Goal: Task Accomplishment & Management: Use online tool/utility

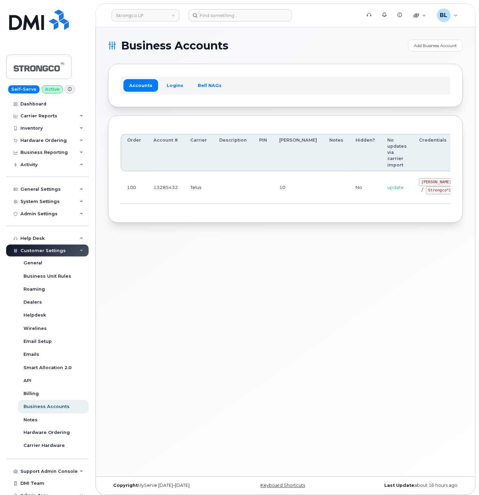
scroll to position [0, 21]
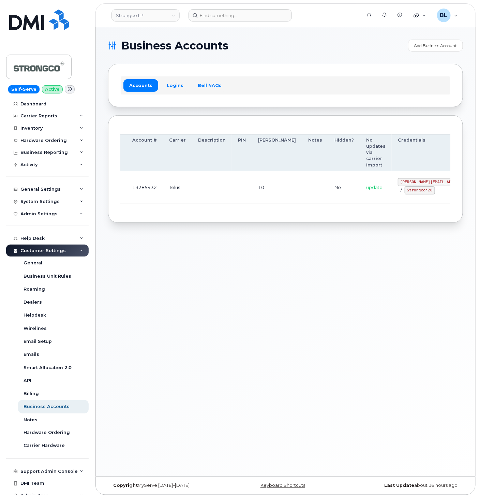
drag, startPoint x: 240, startPoint y: 180, endPoint x: 406, endPoint y: 182, distance: 165.3
drag, startPoint x: 366, startPoint y: 181, endPoint x: 402, endPoint y: 184, distance: 36.6
click at [402, 184] on code "GHada@strongco.com" at bounding box center [448, 182] width 100 height 8
copy code "GHada@strongco.com"
drag, startPoint x: 368, startPoint y: 190, endPoint x: 396, endPoint y: 194, distance: 27.5
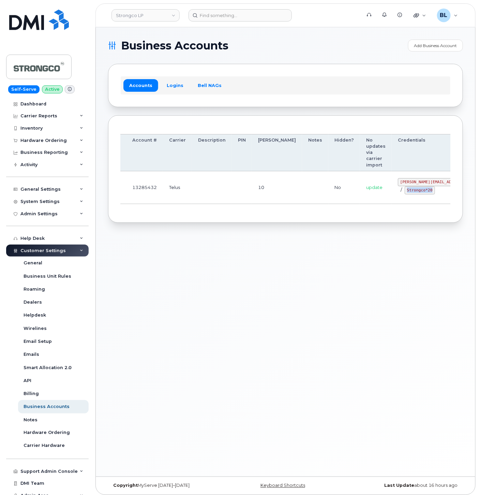
click at [398, 194] on div "GHada@strongco.com / Strongco*20" at bounding box center [448, 186] width 100 height 16
copy code "Strongco*20"
click at [245, 242] on div "Business Accounts Add Business Account Accounts Logins Bell NAGs Order Account …" at bounding box center [285, 251] width 379 height 449
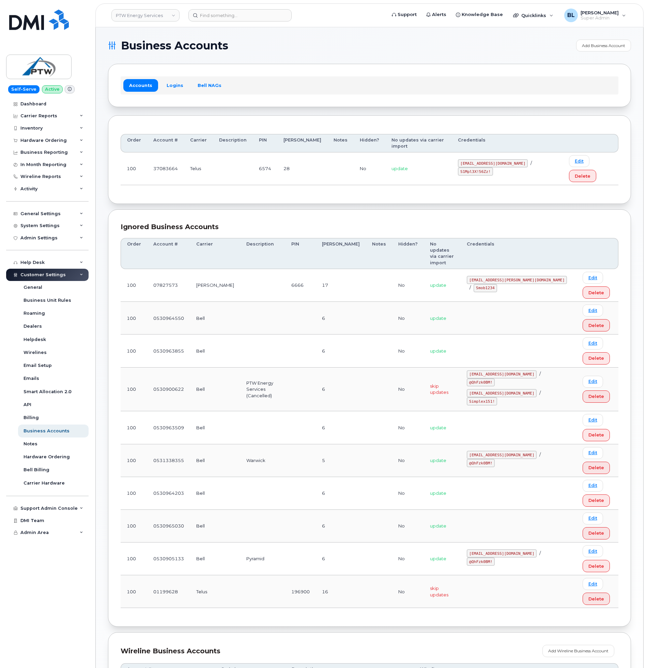
drag, startPoint x: 249, startPoint y: 178, endPoint x: 469, endPoint y: 165, distance: 220.9
drag, startPoint x: 452, startPoint y: 154, endPoint x: 510, endPoint y: 159, distance: 57.4
click at [510, 159] on div "svc_simplex@ptwenergy.com / S1Mpl3X!56Zz!" at bounding box center [507, 167] width 99 height 16
copy code "svc_simplex@ptwenergy.com"
click at [292, 181] on div "Order Account # Carrier Description PIN Bill Day Notes Hidden? No updates via c…" at bounding box center [369, 159] width 523 height 89
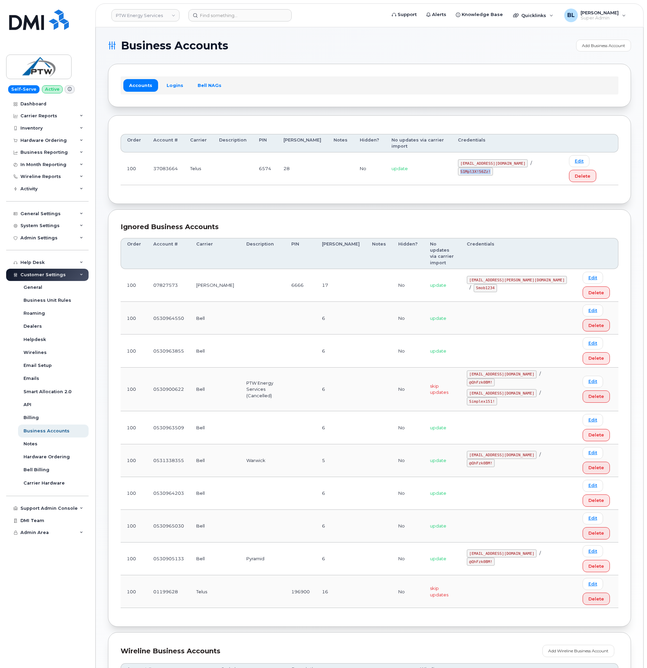
drag, startPoint x: 517, startPoint y: 155, endPoint x: 545, endPoint y: 158, distance: 28.1
click at [493, 167] on code "S1Mpl3X!56Zz!" at bounding box center [475, 171] width 35 height 8
copy code "S1Mpl3X!56Zz!"
click at [353, 209] on div "Ignored Business Accounts Order Account # Carrier Description PIN Bill Day Note…" at bounding box center [369, 417] width 523 height 417
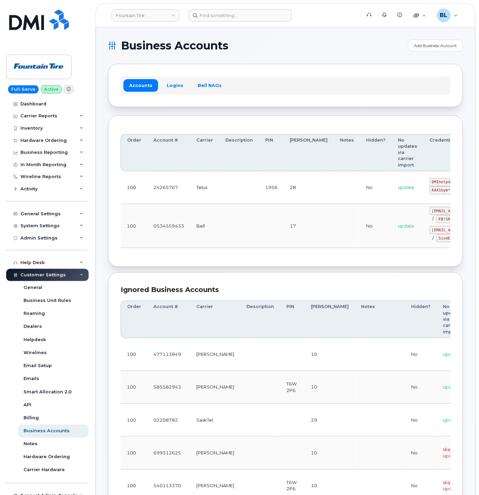
scroll to position [0, 34]
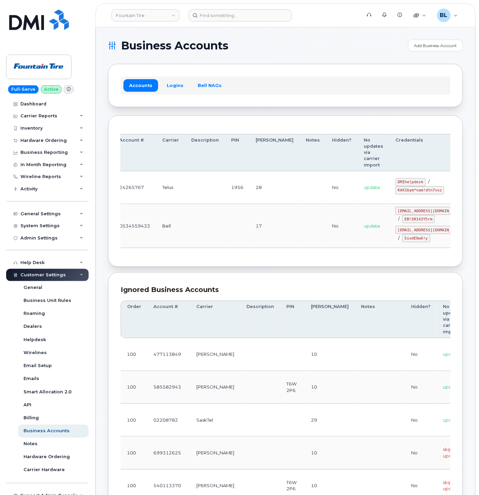
drag, startPoint x: 345, startPoint y: 169, endPoint x: 375, endPoint y: 197, distance: 41.3
drag, startPoint x: 361, startPoint y: 183, endPoint x: 386, endPoint y: 182, distance: 24.2
click at [395, 182] on code "DMIhelpdesk" at bounding box center [410, 182] width 30 height 8
copy code "DMIhelpdesk"
drag, startPoint x: 362, startPoint y: 191, endPoint x: 403, endPoint y: 192, distance: 41.3
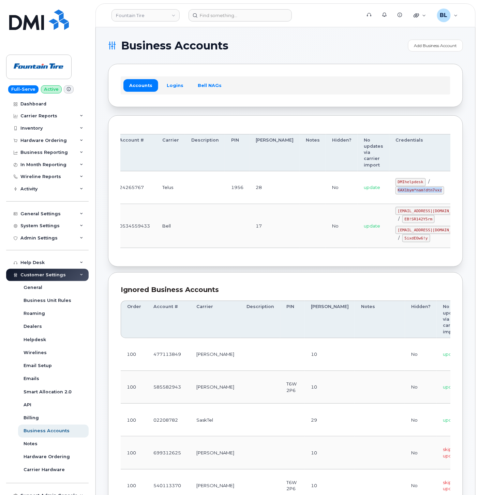
click at [403, 192] on code "KAX1bym*nam!dtn7vxz" at bounding box center [419, 190] width 49 height 8
copy code "KAX1bym*nam!dtn7vxz"
click at [250, 228] on td "17" at bounding box center [275, 226] width 50 height 44
drag, startPoint x: 362, startPoint y: 182, endPoint x: 388, endPoint y: 181, distance: 25.6
click at [395, 181] on code "DMIhelpdesk" at bounding box center [410, 182] width 30 height 8
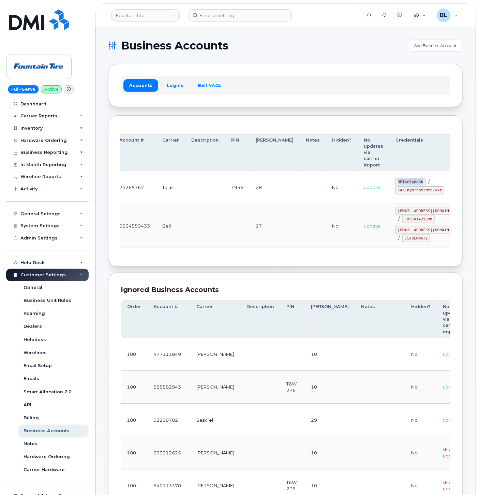
copy code "DMIhelpdesk"
click at [212, 178] on td at bounding box center [205, 187] width 40 height 33
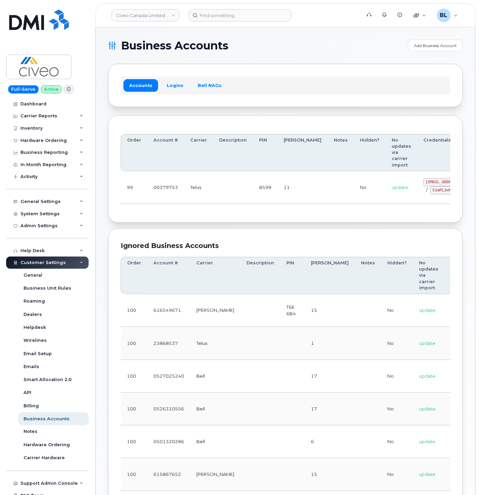
drag, startPoint x: 274, startPoint y: 195, endPoint x: 364, endPoint y: 191, distance: 89.4
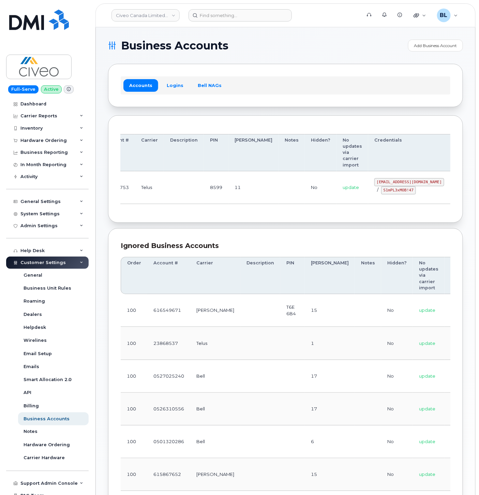
drag, startPoint x: 390, startPoint y: 182, endPoint x: 404, endPoint y: 182, distance: 14.3
click at [404, 182] on code "svc_simplexmobility@civeo.com" at bounding box center [409, 182] width 70 height 8
copy code "svc_simplexmobility@civeo.com"
drag, startPoint x: 346, startPoint y: 192, endPoint x: 376, endPoint y: 193, distance: 29.3
click at [381, 193] on code "S1mPL3xMOB!47" at bounding box center [398, 190] width 35 height 8
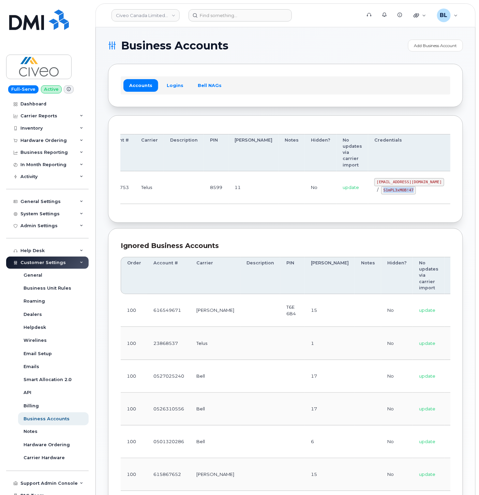
copy code "S1mPL3xMOB!47"
click at [283, 209] on div "Order Account # Carrier Description PIN Bill Day Notes Hidden? No updates via c…" at bounding box center [286, 169] width 330 height 82
drag, startPoint x: 338, startPoint y: 182, endPoint x: 405, endPoint y: 181, distance: 66.8
click at [405, 181] on td "svc_simplexmobility@civeo.com / S1mPL3xMOB!47" at bounding box center [409, 187] width 82 height 33
copy code "svc_simplexmobility@civeo.com"
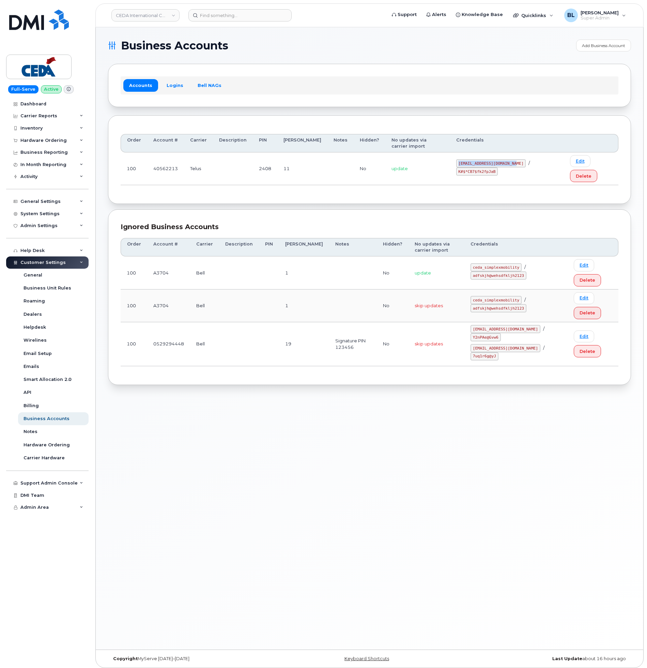
drag, startPoint x: 440, startPoint y: 155, endPoint x: 503, endPoint y: 160, distance: 63.9
click at [503, 160] on td "simplex_SRV@cedagroup.com / K#$*CB7$fk2fpJaB" at bounding box center [507, 168] width 114 height 33
copy code "simplex_SRV@cedagroup.com"
drag, startPoint x: 352, startPoint y: 194, endPoint x: 367, endPoint y: 190, distance: 16.1
click at [353, 209] on div "Ignored Business Accounts Order Account # Carrier Description PIN Bill Day Note…" at bounding box center [369, 296] width 523 height 175
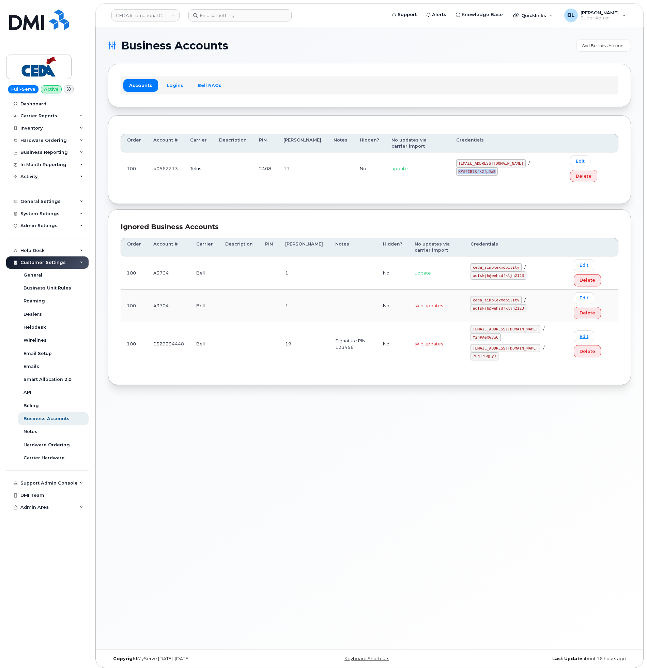
drag, startPoint x: 510, startPoint y: 154, endPoint x: 548, endPoint y: 156, distance: 38.2
click at [498, 167] on code "K#$*CB7$fk2fpJaB" at bounding box center [477, 171] width 42 height 8
copy code "K#$*CB7$fk2fpJaB"
drag, startPoint x: 266, startPoint y: 207, endPoint x: 267, endPoint y: 203, distance: 3.9
click at [266, 222] on div "Ignored Business Accounts" at bounding box center [370, 227] width 498 height 10
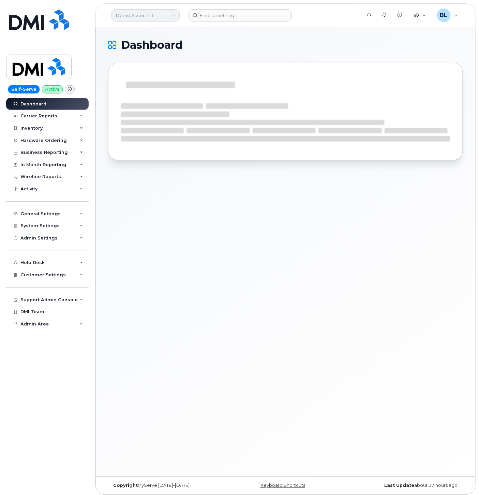
click at [144, 13] on link "Demo Account 1" at bounding box center [145, 15] width 68 height 12
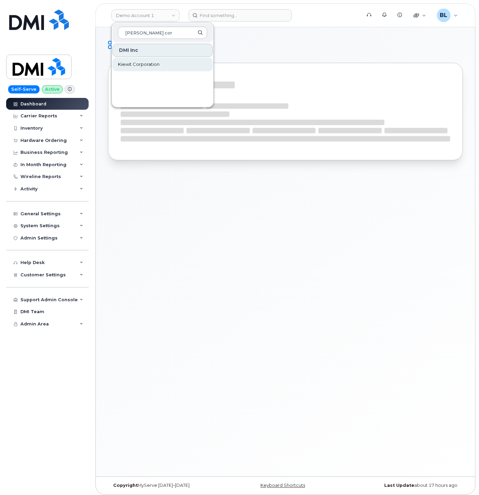
type input "kiewit cor"
click at [142, 62] on span "Kiewit Corporation" at bounding box center [139, 64] width 42 height 7
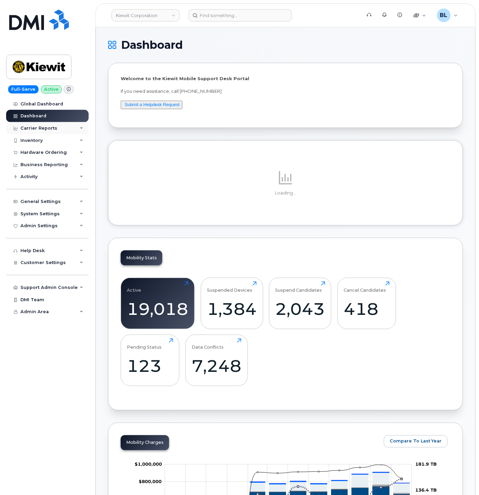
click at [31, 124] on div "Carrier Reports" at bounding box center [47, 128] width 82 height 12
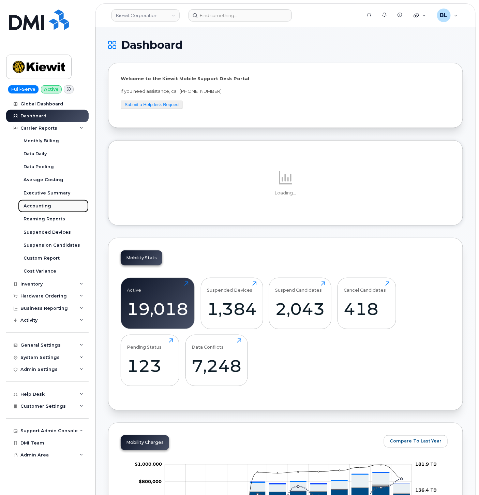
click at [30, 205] on div "Accounting" at bounding box center [38, 206] width 28 height 6
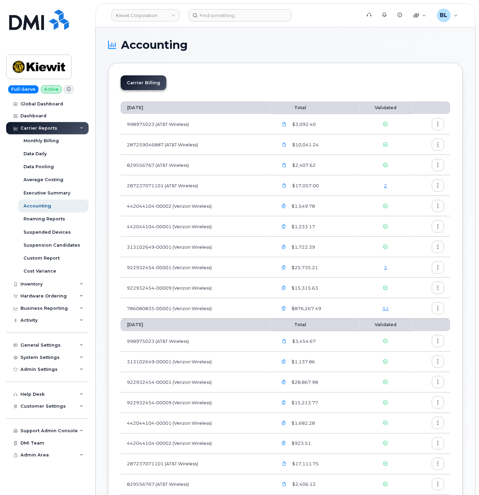
click at [384, 306] on link "51" at bounding box center [385, 307] width 6 height 5
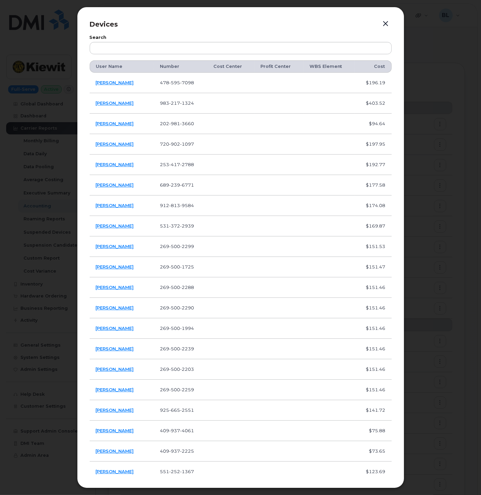
click at [175, 80] on span "595" at bounding box center [174, 82] width 11 height 5
click at [171, 82] on span "595" at bounding box center [174, 82] width 11 height 5
click at [172, 82] on span "595" at bounding box center [174, 82] width 11 height 5
click at [176, 84] on span "595" at bounding box center [174, 82] width 11 height 5
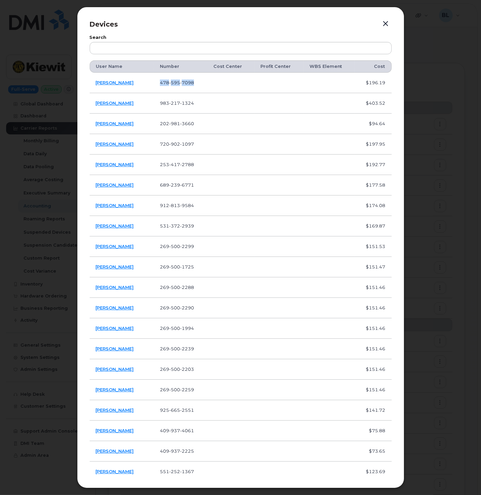
click at [176, 84] on span "595" at bounding box center [174, 82] width 11 height 5
drag, startPoint x: 137, startPoint y: 82, endPoint x: 96, endPoint y: 86, distance: 41.0
click at [96, 86] on td "Brock Wynne" at bounding box center [122, 83] width 64 height 20
drag, startPoint x: 429, startPoint y: 38, endPoint x: 416, endPoint y: 85, distance: 48.3
click at [429, 38] on div at bounding box center [240, 247] width 481 height 495
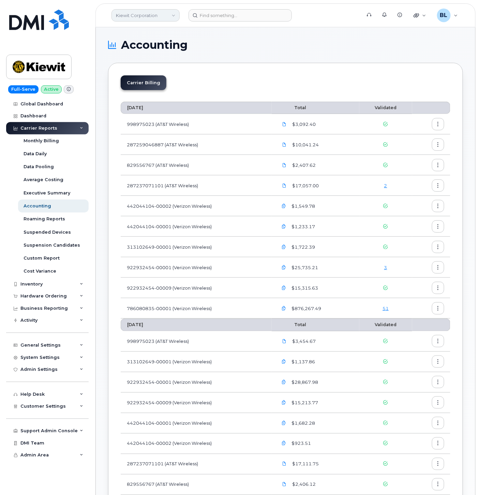
click at [165, 15] on link "Kiewit Corporation" at bounding box center [145, 15] width 68 height 12
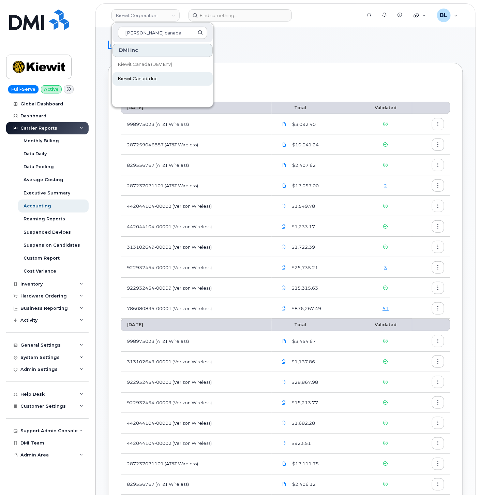
type input "kiewit canada"
drag, startPoint x: 151, startPoint y: 77, endPoint x: 158, endPoint y: 62, distance: 16.8
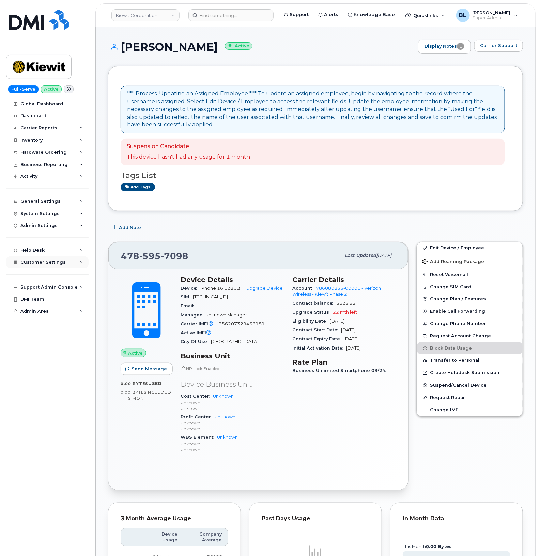
click at [78, 265] on div "Customer Settings" at bounding box center [47, 262] width 82 height 12
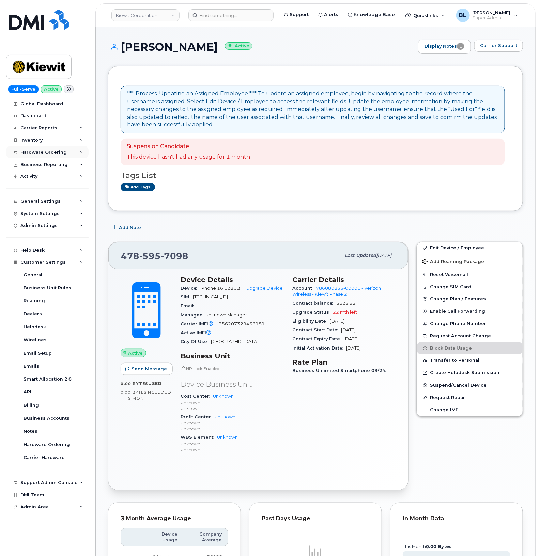
click at [62, 151] on div "Hardware Ordering" at bounding box center [43, 152] width 46 height 5
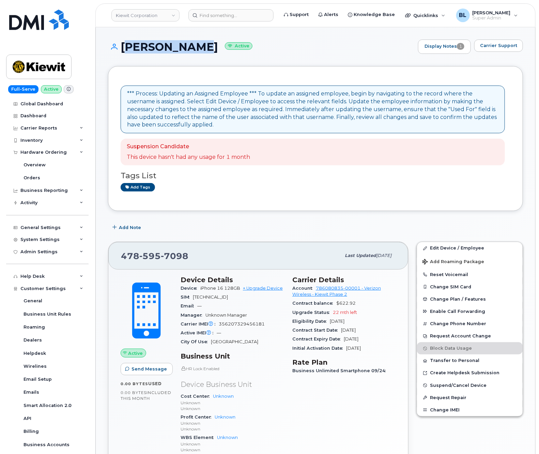
drag, startPoint x: 121, startPoint y: 51, endPoint x: 209, endPoint y: 48, distance: 88.0
click at [209, 48] on h1 "BROCK WYNNE Active" at bounding box center [261, 47] width 307 height 12
copy h1 "[PERSON_NAME]"
click at [262, 220] on div "*** Process: Updating an Assigned Employee *** To update an assigned employee, …" at bounding box center [315, 412] width 415 height 693
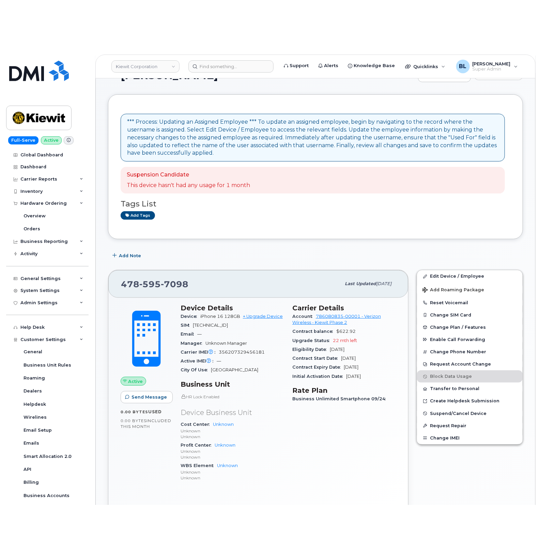
scroll to position [23, 0]
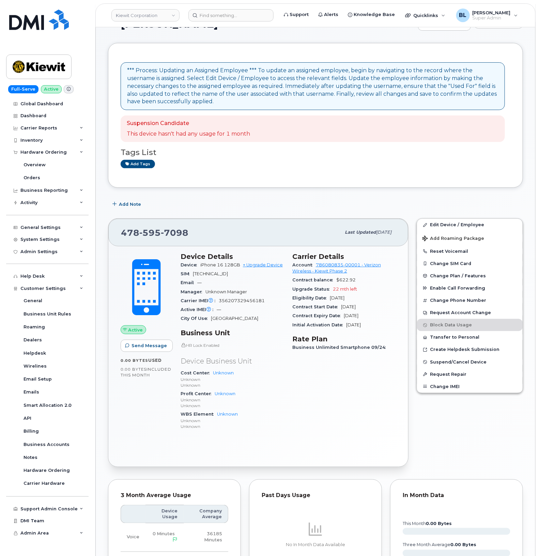
drag, startPoint x: 280, startPoint y: 205, endPoint x: 484, endPoint y: 185, distance: 205.2
click at [280, 205] on div "Add Note" at bounding box center [315, 204] width 415 height 12
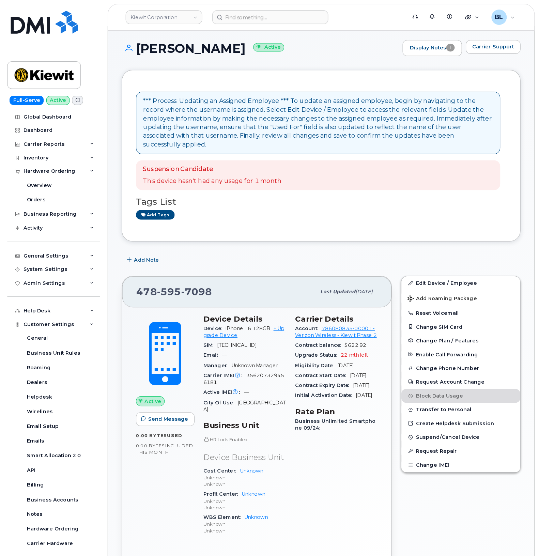
scroll to position [4, 0]
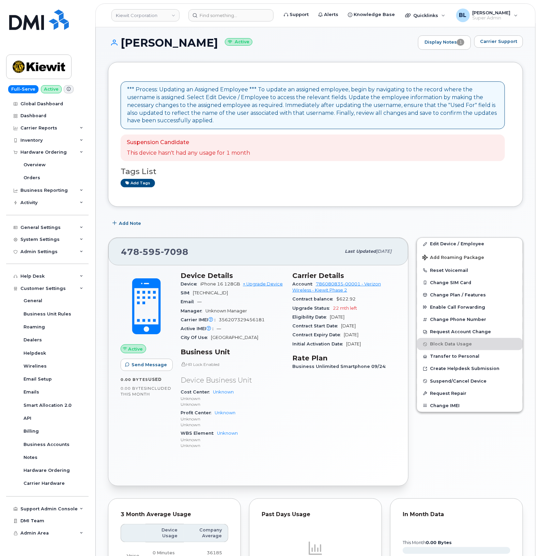
click at [486, 48] on div "Carrier Support" at bounding box center [498, 42] width 49 height 14
click at [498, 39] on span "Carrier Support" at bounding box center [498, 41] width 37 height 6
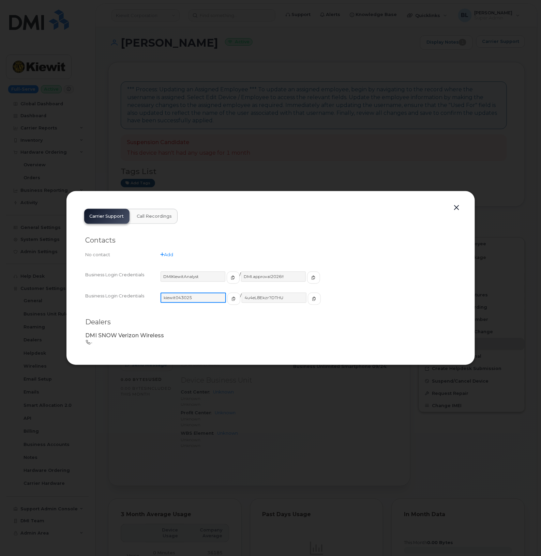
drag, startPoint x: 200, startPoint y: 301, endPoint x: 161, endPoint y: 300, distance: 39.2
click at [161, 300] on input "kiewit043025" at bounding box center [193, 298] width 65 height 10
drag, startPoint x: 280, startPoint y: 297, endPoint x: 235, endPoint y: 297, distance: 45.0
click at [241, 297] on input "4u4eL8Ekzr?DTHU" at bounding box center [273, 298] width 65 height 10
click at [461, 208] on button "button" at bounding box center [457, 208] width 10 height 10
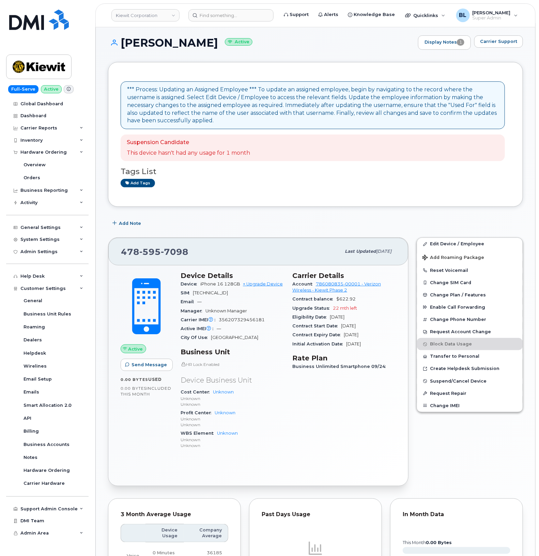
click at [144, 251] on span "595" at bounding box center [149, 252] width 21 height 10
copy span "478 595 7098"
drag, startPoint x: 315, startPoint y: 285, endPoint x: 360, endPoint y: 282, distance: 45.1
click at [360, 282] on div "Account 786080835-00001 - Verizon Wireless - Kiewit Phase 2" at bounding box center [344, 287] width 104 height 15
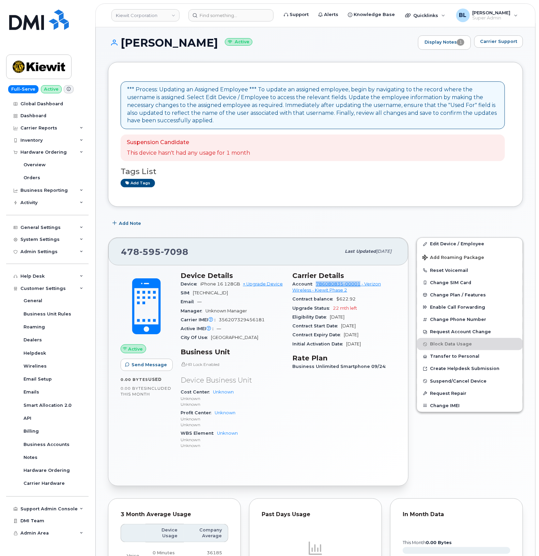
copy link "786080835-00001"
drag, startPoint x: 360, startPoint y: 282, endPoint x: 399, endPoint y: 173, distance: 116.0
click at [399, 173] on h3 "Tags List" at bounding box center [316, 171] width 390 height 9
drag, startPoint x: 342, startPoint y: 187, endPoint x: 261, endPoint y: 49, distance: 159.9
click at [342, 187] on div "Add tags" at bounding box center [313, 183] width 384 height 9
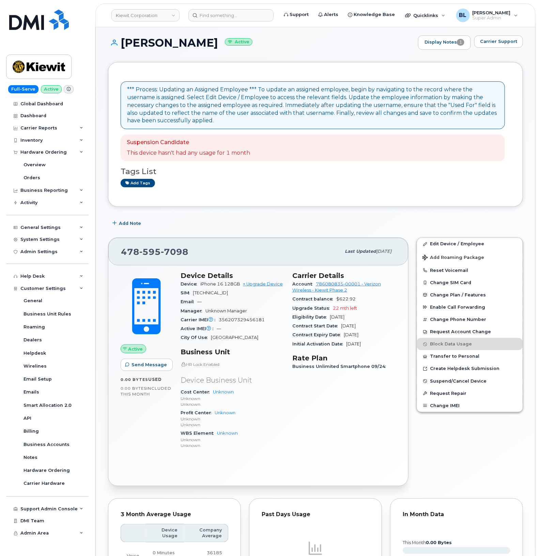
drag, startPoint x: 280, startPoint y: 135, endPoint x: 195, endPoint y: 84, distance: 99.3
click at [280, 135] on div "Suspension Candidate This device hasn't had any usage for 1 month" at bounding box center [313, 148] width 384 height 27
click at [163, 14] on link "Kiewit Corporation" at bounding box center [145, 15] width 68 height 12
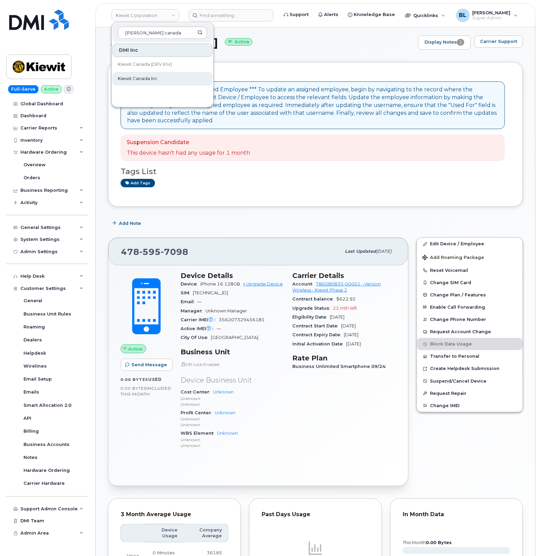
type input "kiewit canada"
click at [166, 78] on link "Kiewit Canada Inc" at bounding box center [162, 79] width 100 height 14
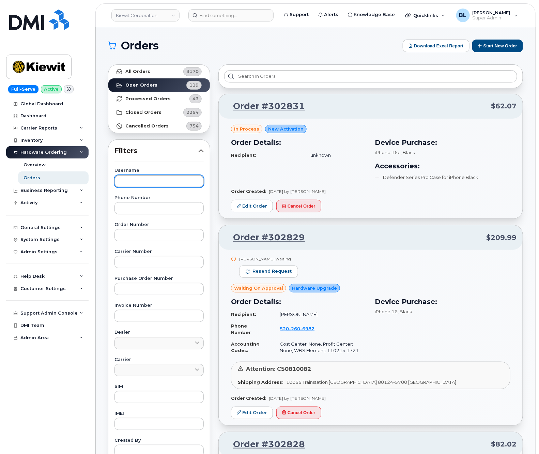
click at [157, 185] on input "text" at bounding box center [159, 181] width 89 height 12
paste input "[PERSON_NAME]"
type input "[PERSON_NAME]"
click at [151, 72] on link "All Orders 3170" at bounding box center [159, 72] width 102 height 14
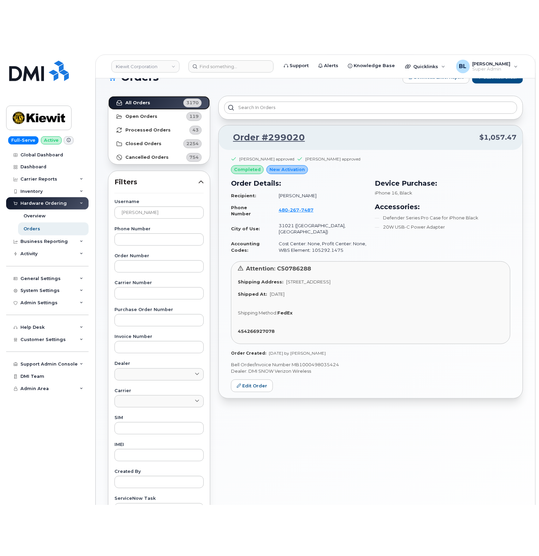
scroll to position [13, 0]
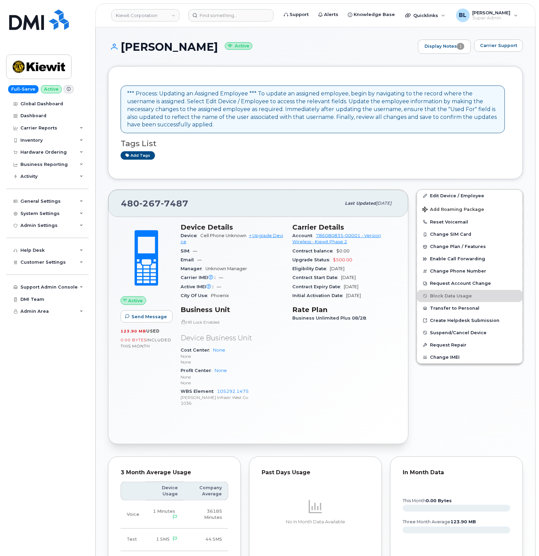
click at [154, 204] on span "267" at bounding box center [149, 203] width 21 height 10
click at [154, 204] on div "*** Process: Updating an Assigned Employee *** To update an assigned employee, …" at bounding box center [315, 383] width 415 height 634
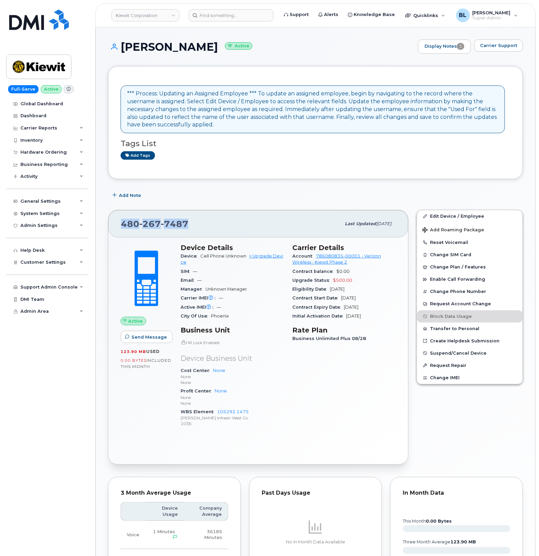
copy span "[PHONE_NUMBER]"
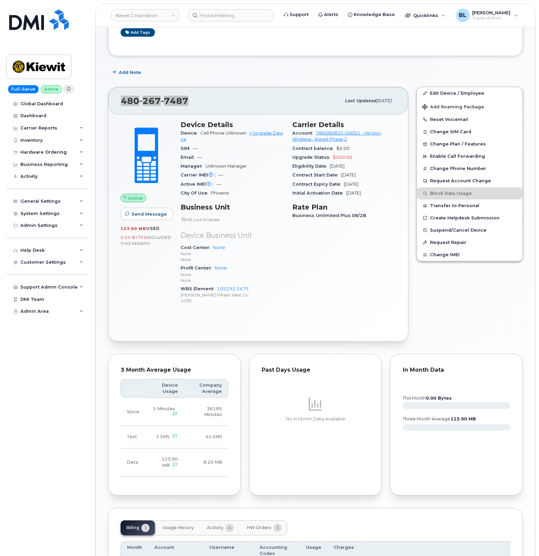
scroll to position [201, 0]
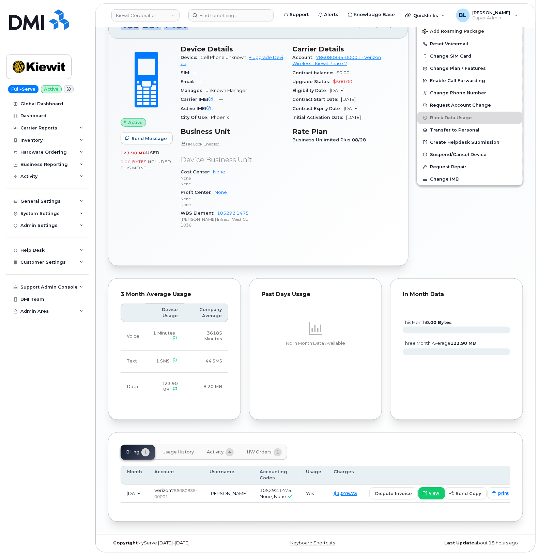
click at [267, 451] on span "HW Orders" at bounding box center [259, 452] width 25 height 5
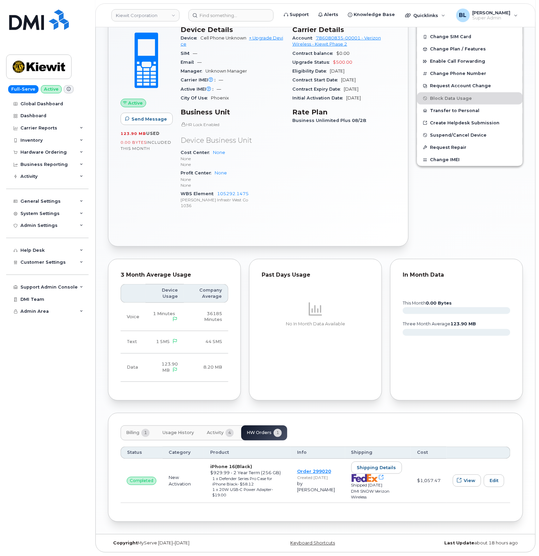
scroll to position [220, 0]
click at [217, 437] on button "Activity 4" at bounding box center [220, 433] width 38 height 15
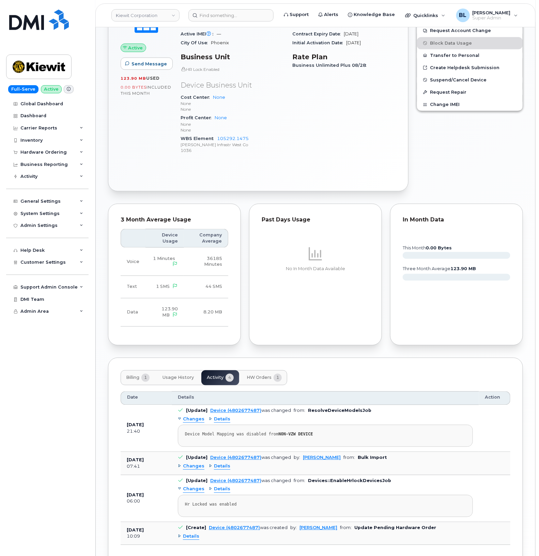
scroll to position [324, 0]
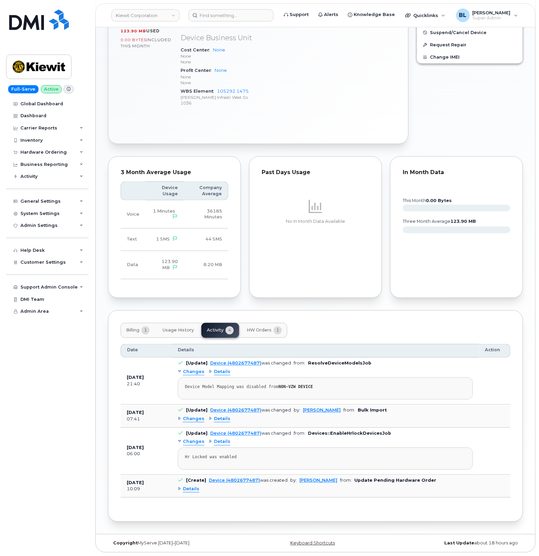
click at [183, 488] on span "Details" at bounding box center [191, 489] width 16 height 6
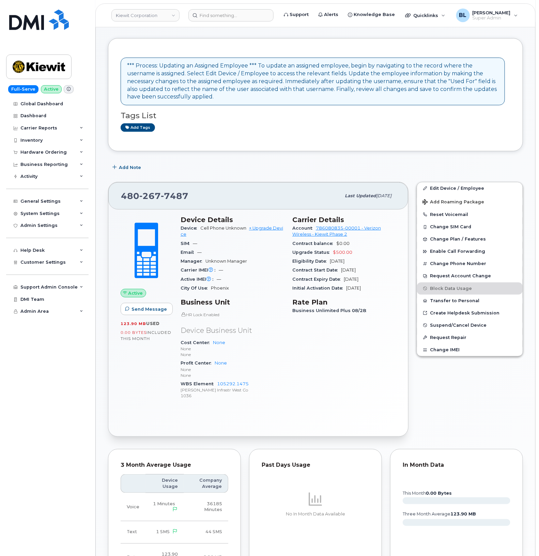
scroll to position [0, 0]
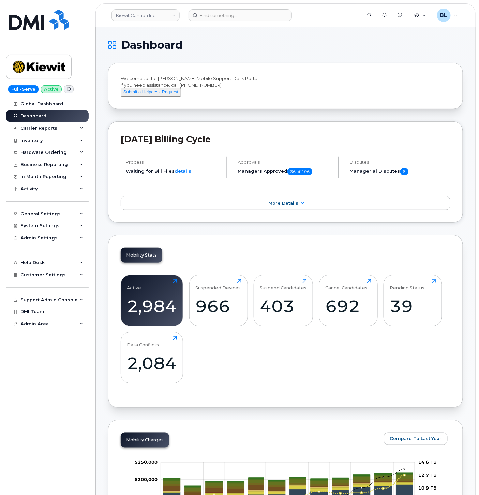
drag, startPoint x: 242, startPoint y: 260, endPoint x: 236, endPoint y: 228, distance: 32.3
click at [242, 260] on div "Mobility Stats Active 2,984 Click to view more Suspended Devices 966 Click to v…" at bounding box center [285, 321] width 355 height 172
click at [234, 109] on div "Welcome to the Kiewit Mobile Support Desk Portal If you need assistance, call 8…" at bounding box center [285, 86] width 355 height 46
click at [63, 130] on div "Carrier Reports" at bounding box center [47, 128] width 82 height 12
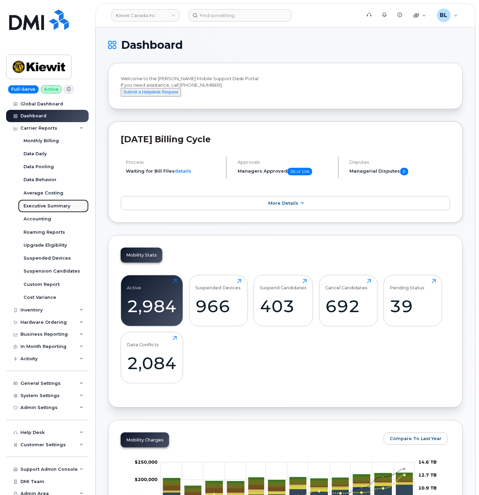
click at [69, 206] on link "Executive Summary" at bounding box center [53, 205] width 71 height 13
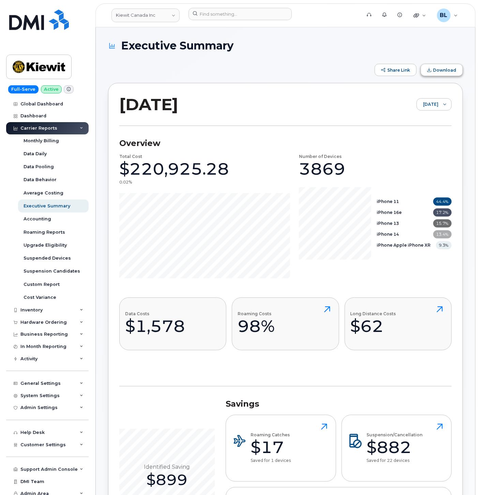
click at [443, 68] on span "Download" at bounding box center [444, 69] width 23 height 5
click at [210, 65] on div "Share Link Download" at bounding box center [285, 70] width 355 height 12
click at [59, 311] on div "Inventory" at bounding box center [47, 310] width 82 height 12
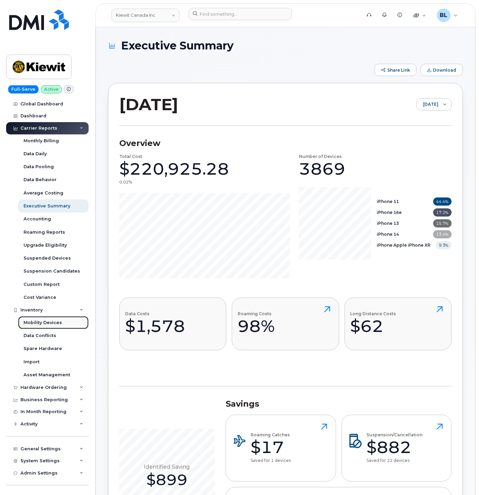
click at [50, 322] on div "Mobility Devices" at bounding box center [43, 322] width 39 height 6
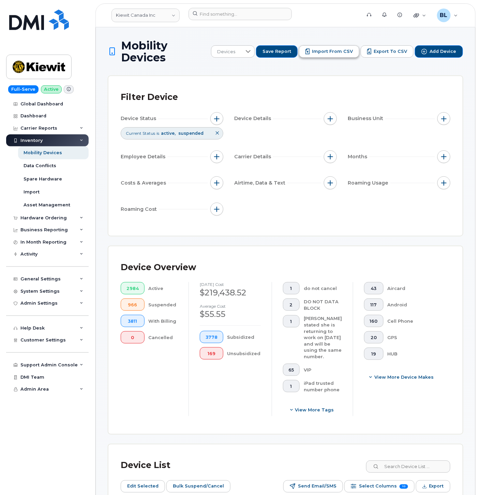
click at [347, 54] on span "Import from CSV" at bounding box center [332, 51] width 41 height 6
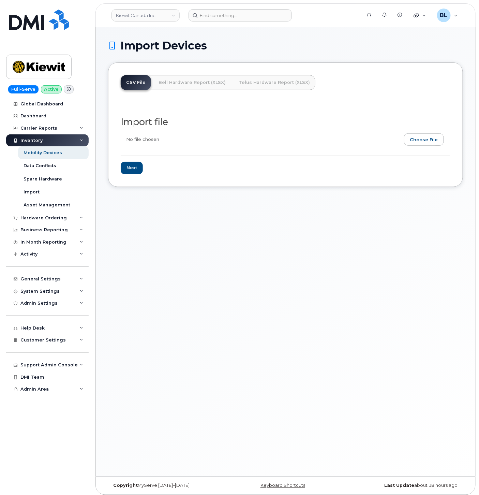
click at [429, 144] on input "file" at bounding box center [283, 141] width 324 height 16
type input "C:\fakepath\[PERSON_NAME] [GEOGRAPHIC_DATA] - August WBS - for RP 10.07 (3).csv"
click at [141, 169] on input "Next" at bounding box center [132, 168] width 22 height 13
type input "Loading..."
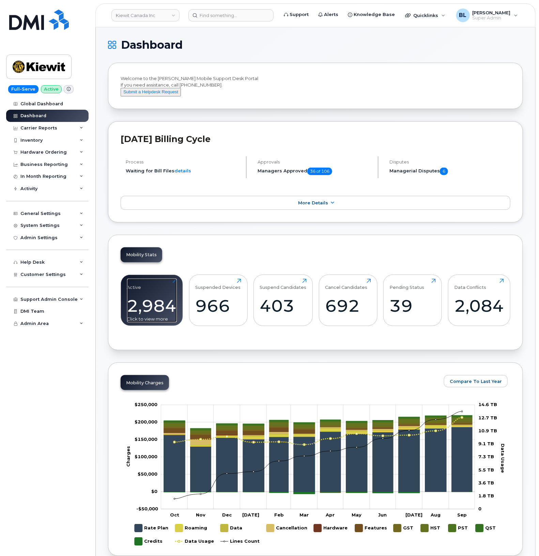
drag, startPoint x: 153, startPoint y: 294, endPoint x: 161, endPoint y: 293, distance: 7.9
click at [153, 294] on div "Active 2,984 Click to view more" at bounding box center [152, 301] width 50 height 44
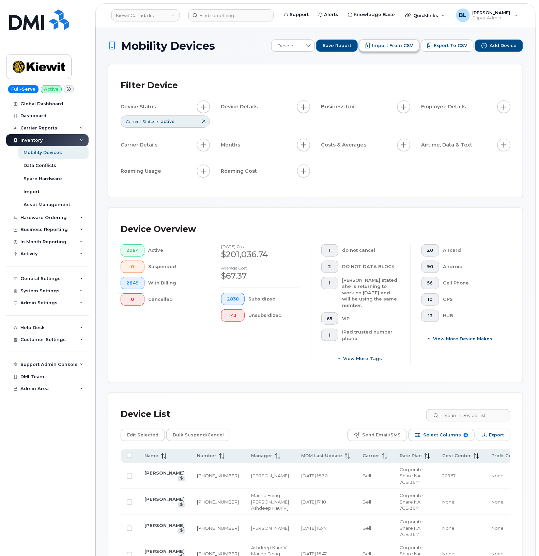
click at [387, 45] on span "Import from CSV" at bounding box center [392, 46] width 41 height 6
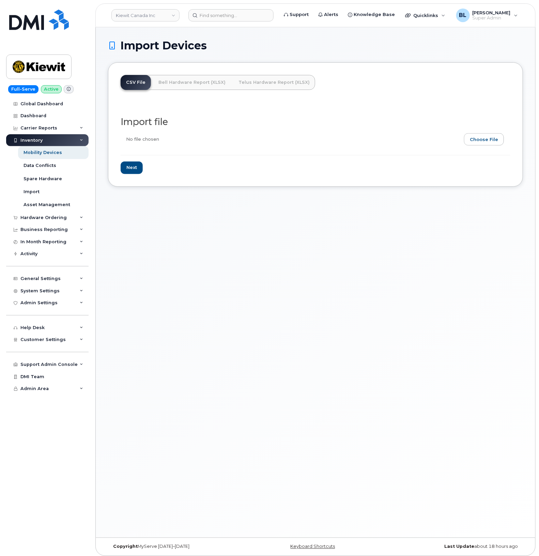
click at [485, 144] on input "file" at bounding box center [313, 141] width 384 height 16
type input "C:\fakepath\Kiewit Canada - August WBS - for RP 10.07 (3).csv"
click at [141, 164] on input "Next" at bounding box center [132, 168] width 22 height 13
type input "Loading..."
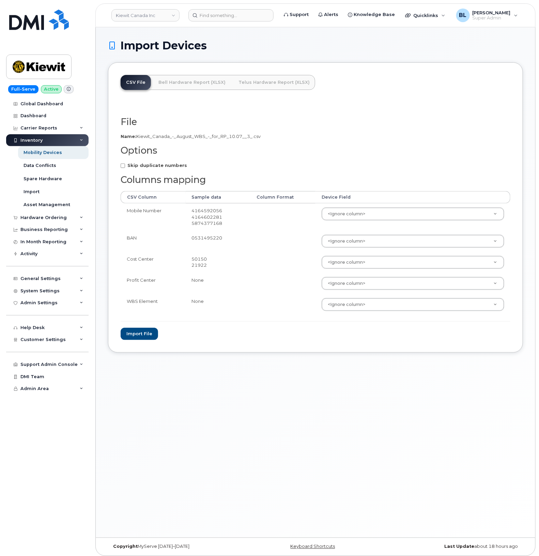
click at [169, 167] on strong "Skip duplicate numbers" at bounding box center [157, 165] width 60 height 5
click at [125, 167] on input "Skip duplicate numbers" at bounding box center [123, 166] width 4 height 4
checkbox input "true"
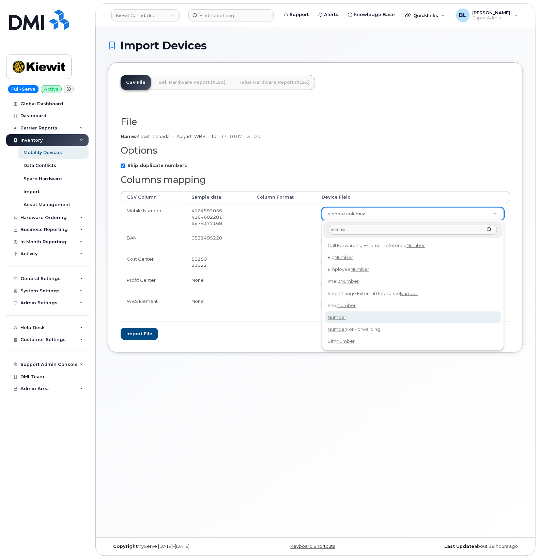
type input "number"
select select "number"
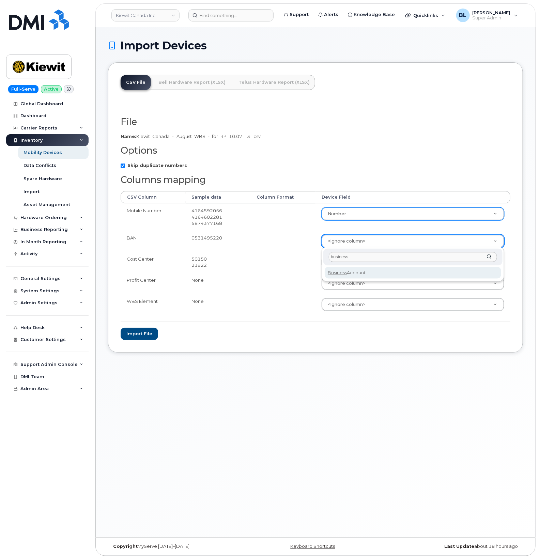
type input "business"
select select "business_account_id"
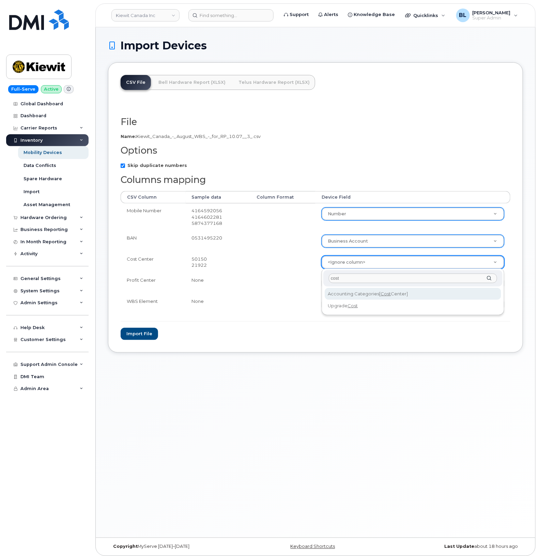
type input "cost"
select select "accounting_categories[Cost Center]"
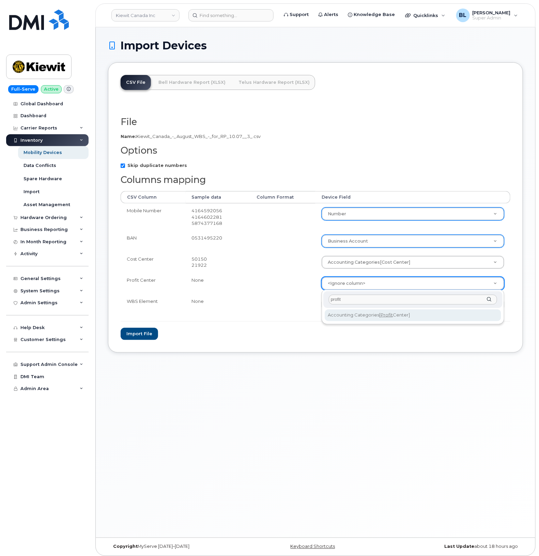
type input "profit"
click at [339, 307] on div "profit" at bounding box center [412, 299] width 179 height 17
select select "accounting_categories[Profit Center]"
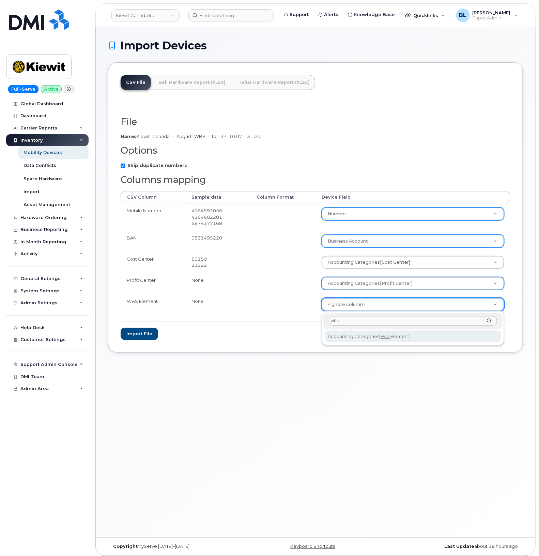
type input "wbs"
select select "accounting_categories[WBS Element]"
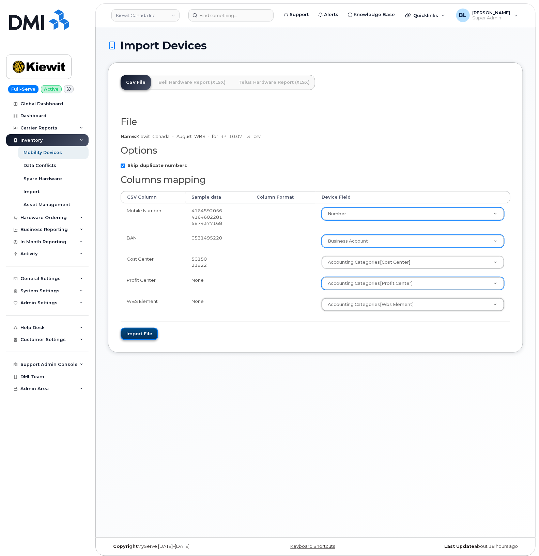
click at [143, 338] on button "Import file" at bounding box center [139, 334] width 37 height 13
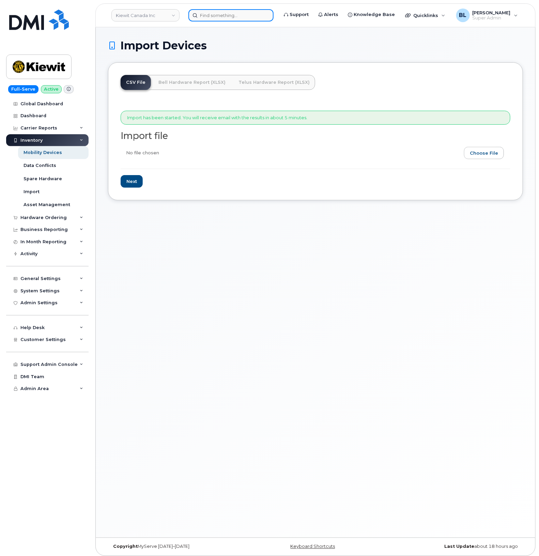
click at [243, 14] on input at bounding box center [230, 15] width 85 height 12
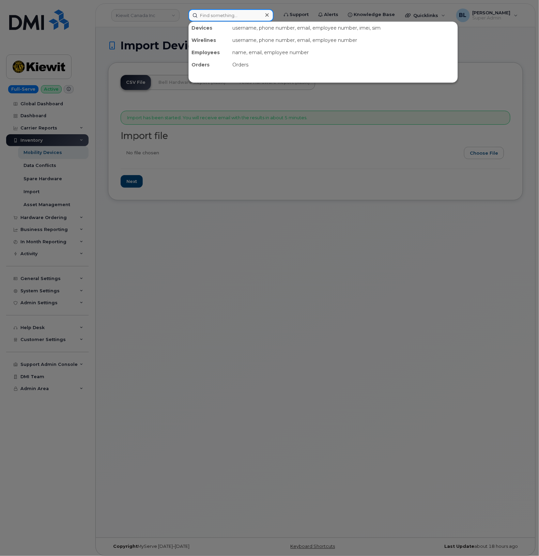
paste input "4038019286"
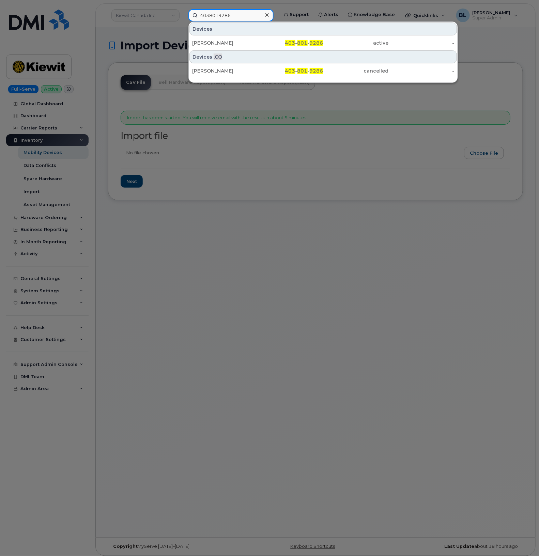
click at [240, 18] on input "4038019286" at bounding box center [230, 15] width 85 height 12
paste input "5873364399"
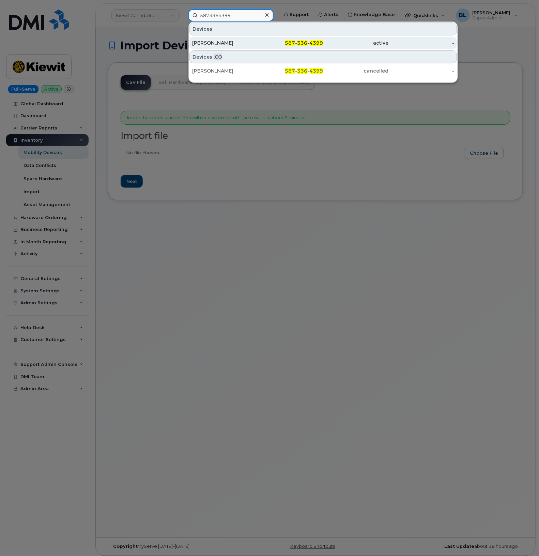
type input "5873364399"
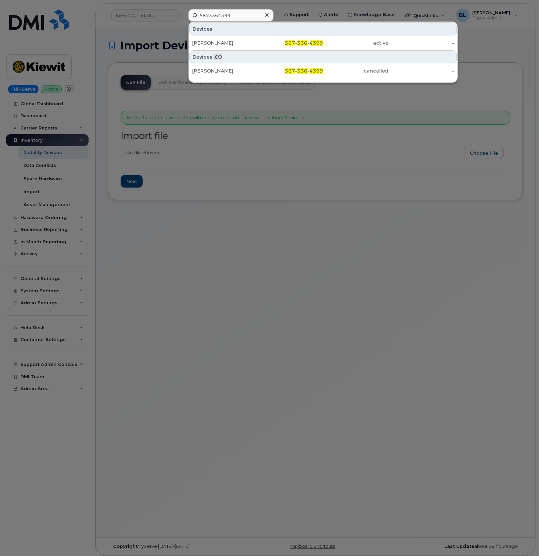
drag, startPoint x: 321, startPoint y: 169, endPoint x: 314, endPoint y: 169, distance: 7.2
click at [321, 169] on div at bounding box center [269, 278] width 539 height 556
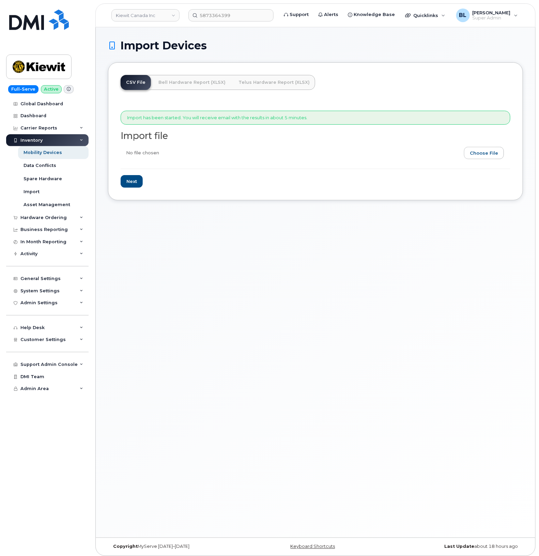
click at [495, 154] on input "file" at bounding box center [313, 155] width 384 height 16
type input "C:\fakepath\Kiewit Canada - August WBS - for RP 10.07 (3).csv"
click at [130, 185] on input "Next" at bounding box center [132, 181] width 22 height 13
type input "Loading..."
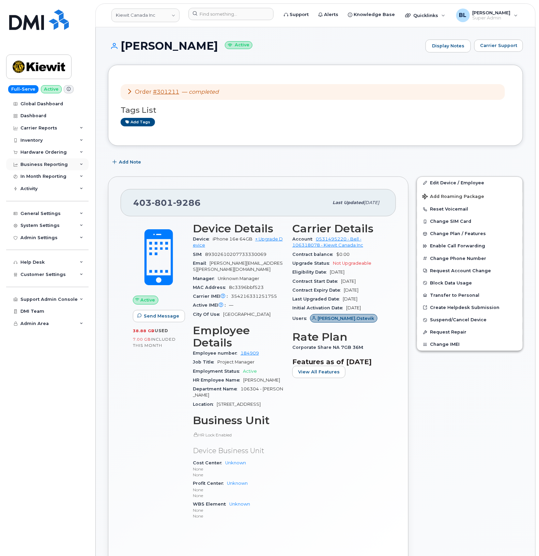
click at [59, 166] on div "Business Reporting" at bounding box center [43, 164] width 47 height 5
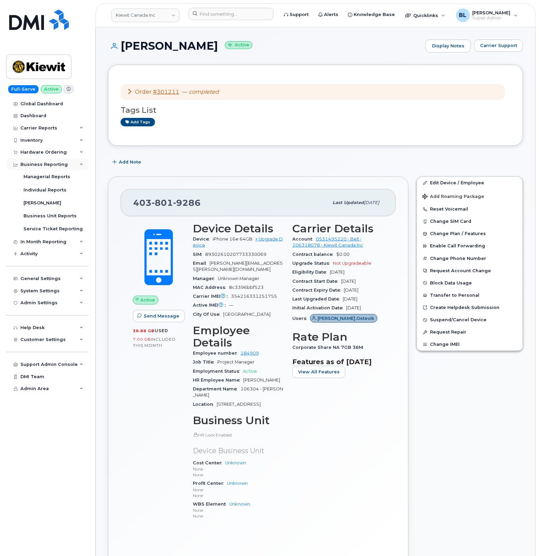
click at [51, 161] on div "Business Reporting" at bounding box center [47, 164] width 82 height 12
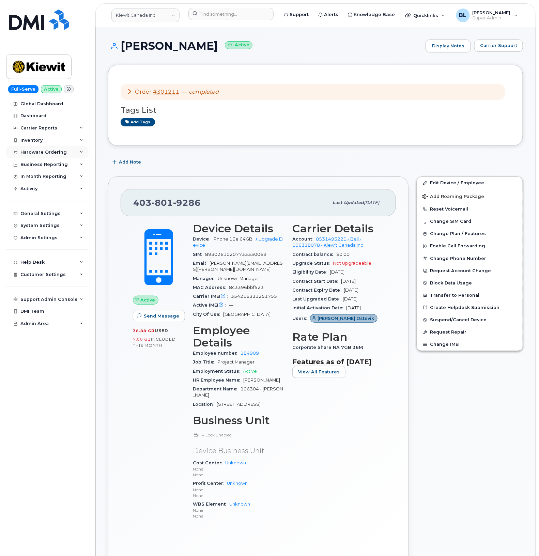
click at [48, 155] on div "Hardware Ordering" at bounding box center [43, 152] width 46 height 5
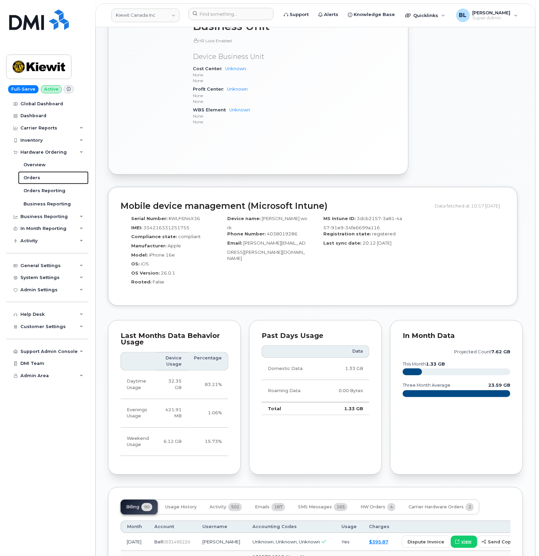
scroll to position [454, 0]
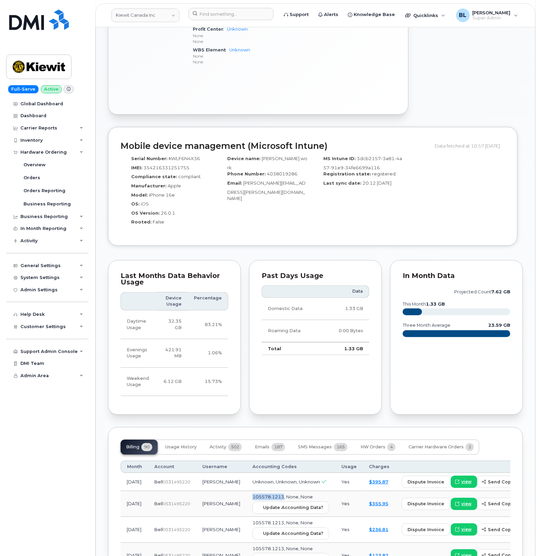
drag, startPoint x: 231, startPoint y: 486, endPoint x: 261, endPoint y: 486, distance: 30.7
click at [261, 495] on span "105578.1213, None, None" at bounding box center [283, 497] width 60 height 5
copy span "105578.1213"
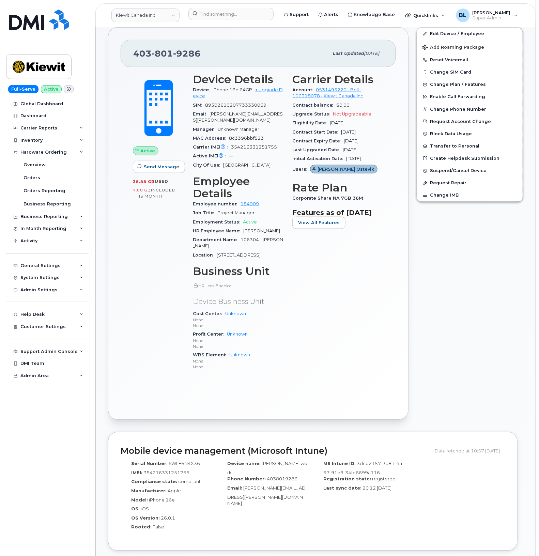
scroll to position [114, 0]
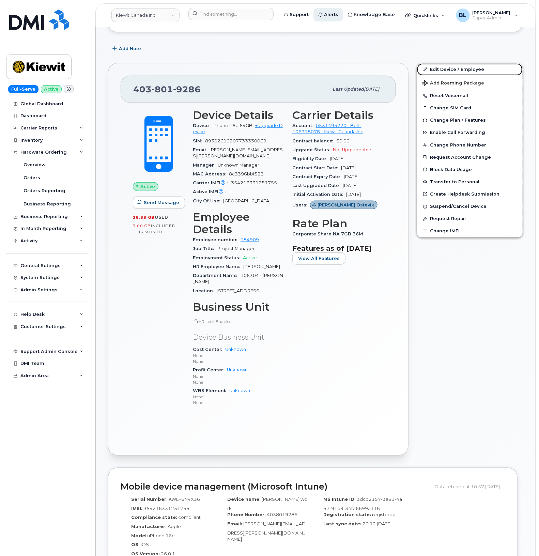
drag, startPoint x: 443, startPoint y: 65, endPoint x: 348, endPoint y: 13, distance: 109.4
click at [443, 66] on link "Edit Device / Employee" at bounding box center [470, 69] width 106 height 12
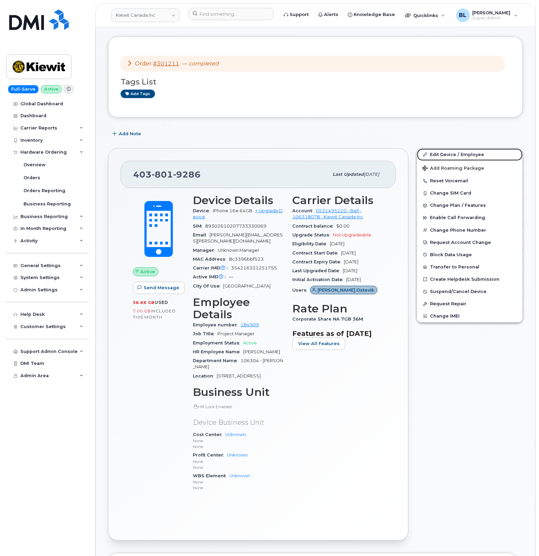
scroll to position [0, 0]
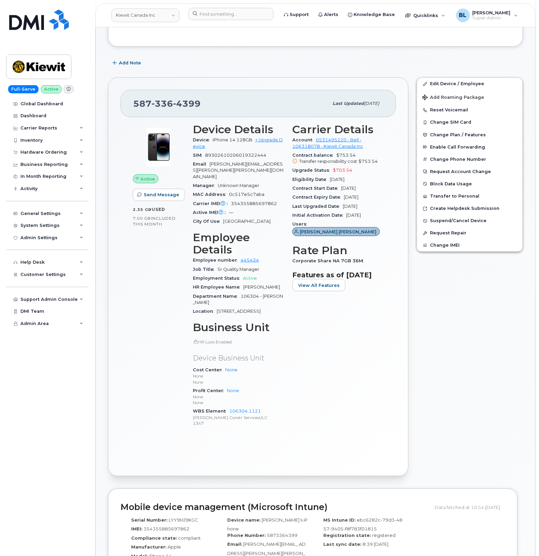
scroll to position [114, 0]
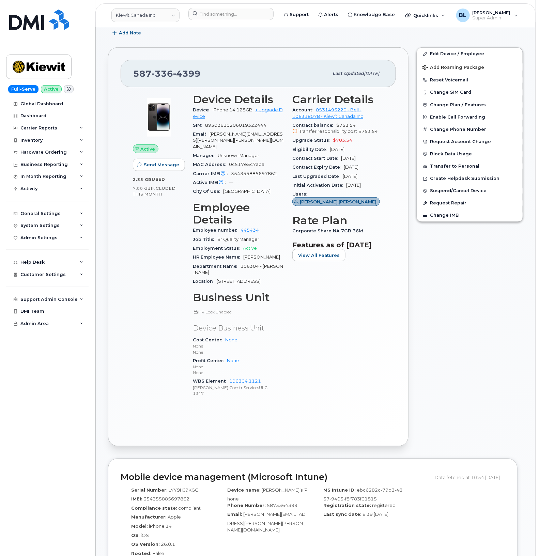
click at [158, 74] on span "336" at bounding box center [162, 74] width 21 height 10
copy span "[PHONE_NUMBER]"
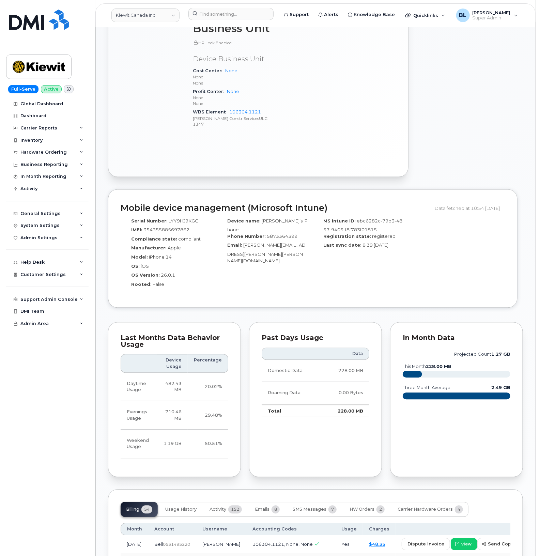
scroll to position [454, 0]
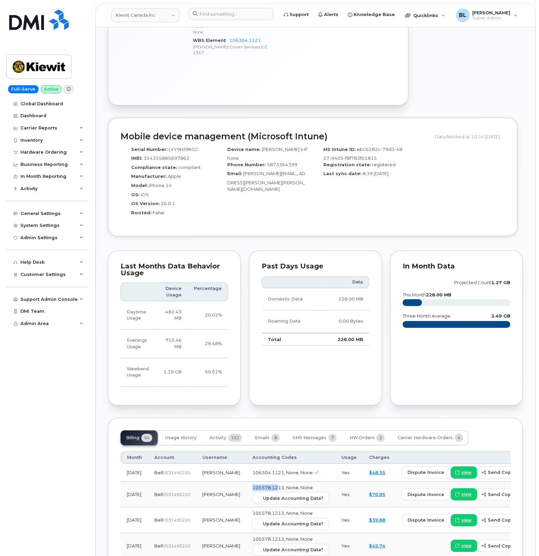
drag, startPoint x: 228, startPoint y: 477, endPoint x: 255, endPoint y: 477, distance: 26.6
click at [255, 482] on td "105578.1213, None, None Update Accounting Data?" at bounding box center [290, 495] width 89 height 26
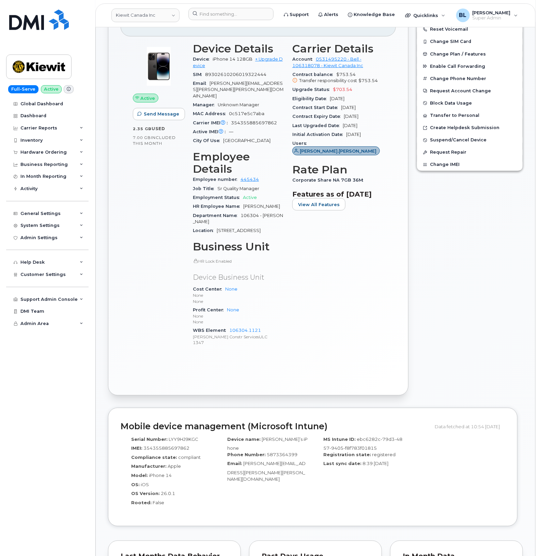
scroll to position [114, 0]
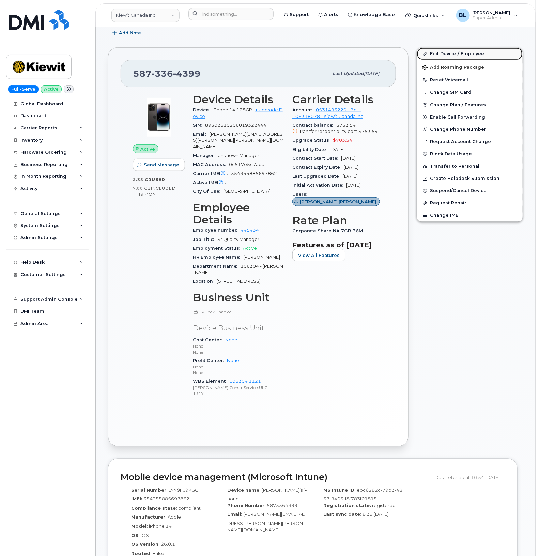
click at [468, 53] on link "Edit Device / Employee" at bounding box center [470, 54] width 106 height 12
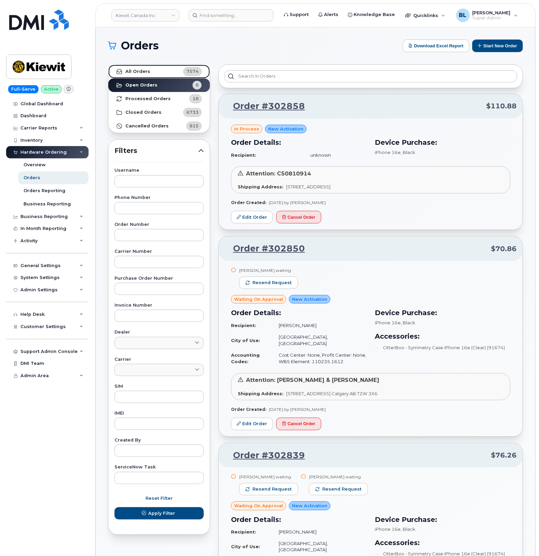
click at [152, 73] on link "All Orders 7574" at bounding box center [159, 72] width 102 height 14
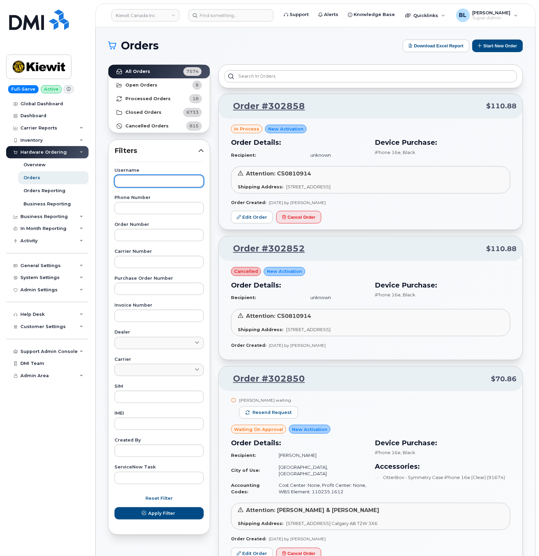
click at [153, 185] on input "text" at bounding box center [159, 181] width 89 height 12
paste input "Justin Ostevik"
type input "Justin Ostevik"
click at [115, 508] on button "Apply Filter" at bounding box center [159, 514] width 89 height 12
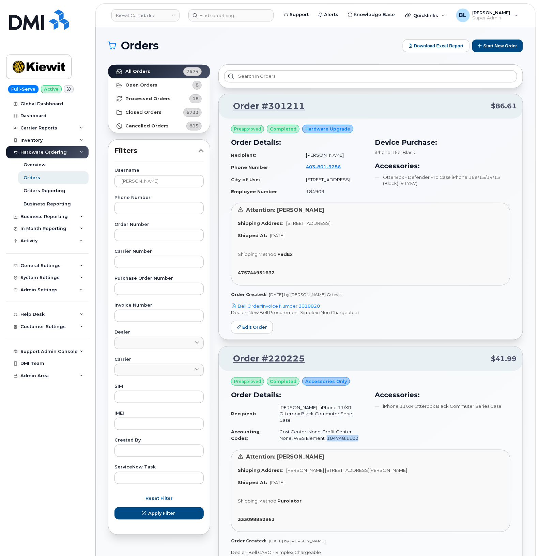
drag, startPoint x: 345, startPoint y: 435, endPoint x: 312, endPoint y: 436, distance: 32.4
click at [312, 436] on td "Cost Center: None, Profit Center: None, WBS Element: 104748.1102" at bounding box center [319, 435] width 93 height 18
copy td "104748.1102"
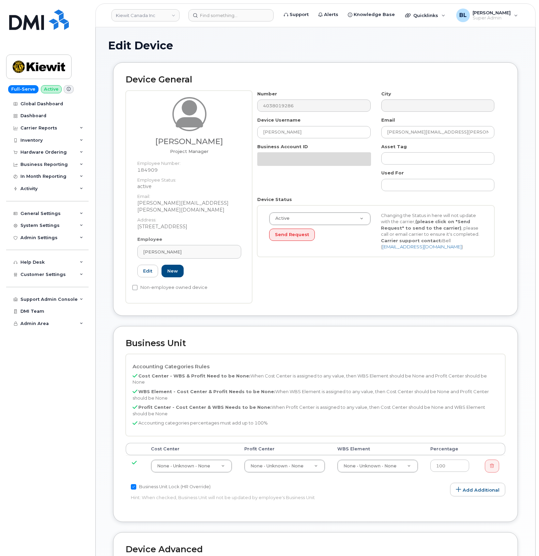
select select "14058"
click at [386, 460] on div "None - Unknown - None" at bounding box center [377, 466] width 81 height 13
type input "105578.1213"
drag, startPoint x: 306, startPoint y: 134, endPoint x: 233, endPoint y: 124, distance: 73.5
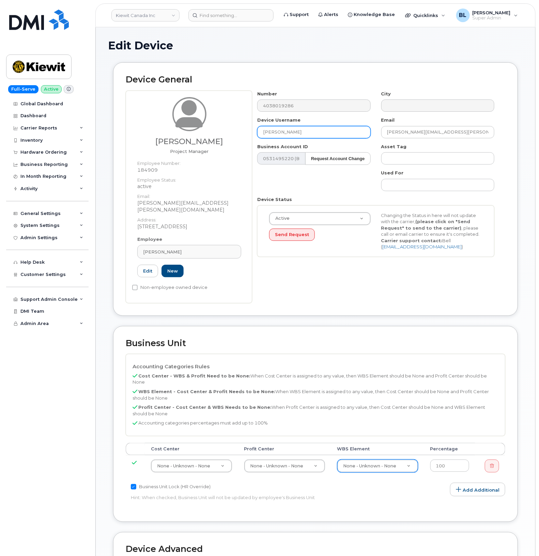
click at [302, 127] on input "[PERSON_NAME]" at bounding box center [313, 132] width 113 height 12
click at [302, 127] on input "Justin Ostevik" at bounding box center [313, 132] width 113 height 12
click at [304, 131] on input "[PERSON_NAME]" at bounding box center [313, 132] width 113 height 12
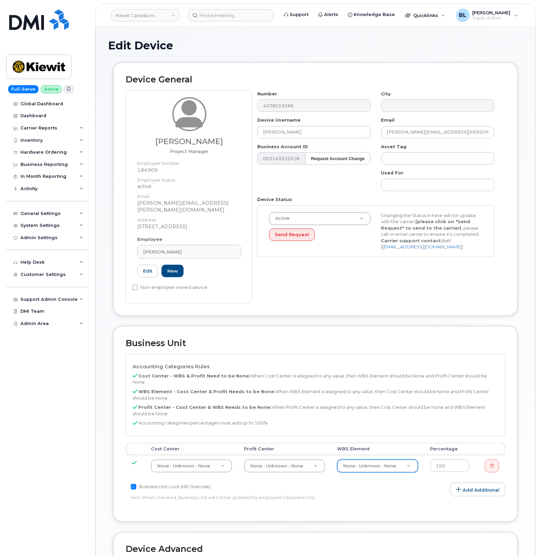
click at [295, 139] on div "Number 4038019286 City Device Username Justin Ostevik Email JUSTIN.OSTEVIK@KIEW…" at bounding box center [376, 176] width 248 height 171
click at [305, 131] on input "[PERSON_NAME]" at bounding box center [313, 132] width 113 height 12
click at [376, 455] on td "None - Unknown - None 13379" at bounding box center [377, 465] width 93 height 21
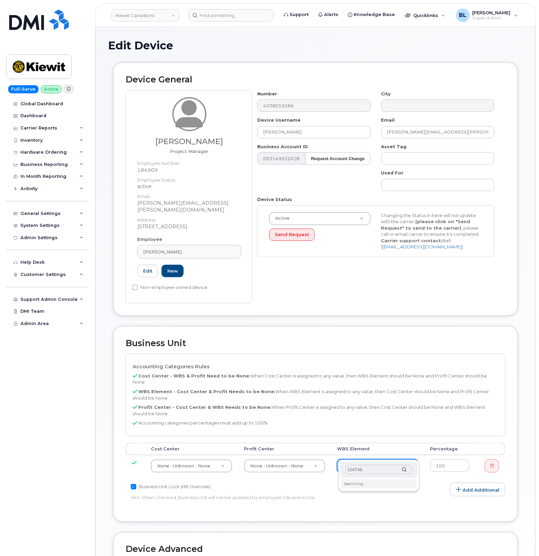
type input "104748"
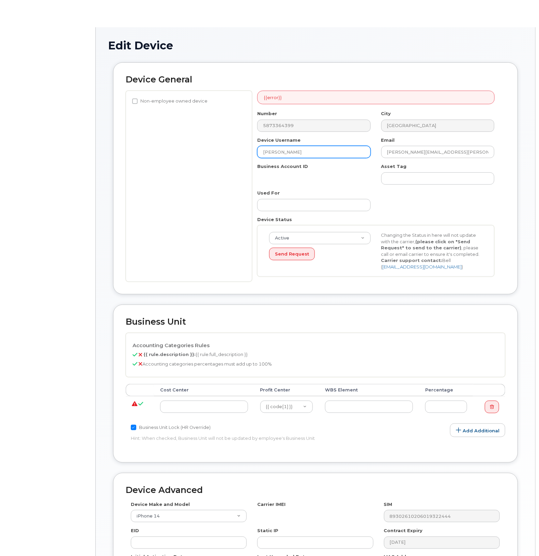
select select "14059"
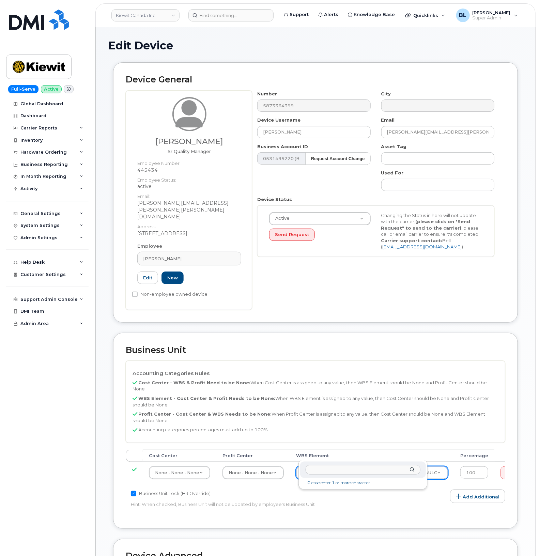
type input "105578.1213"
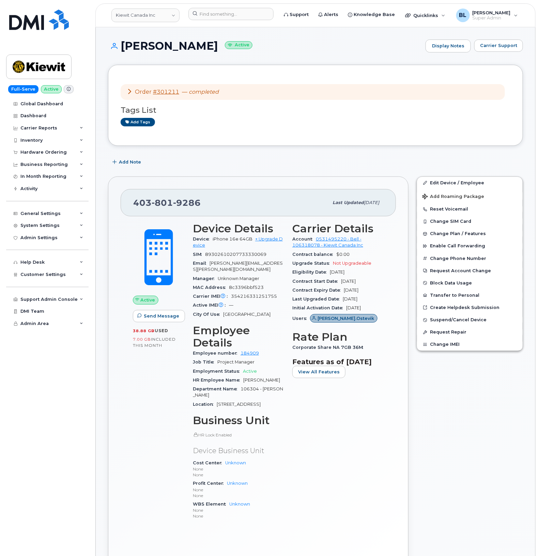
click at [165, 201] on span "801" at bounding box center [162, 203] width 21 height 10
copy span "[PHONE_NUMBER]"
drag, startPoint x: 125, startPoint y: 43, endPoint x: 114, endPoint y: 45, distance: 10.8
click at [115, 45] on h1 "[PERSON_NAME] Active" at bounding box center [265, 46] width 314 height 12
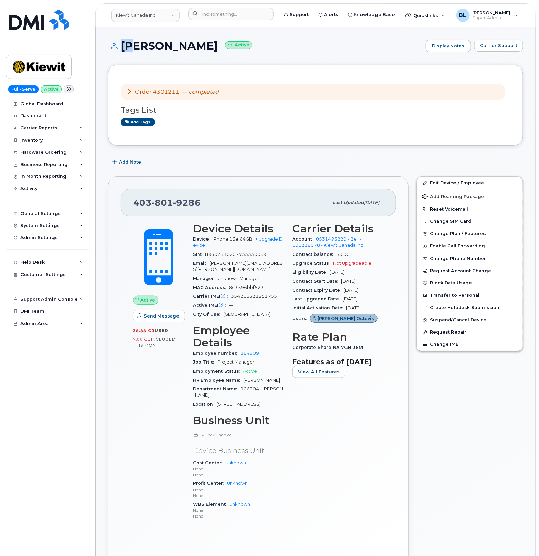
click at [111, 45] on icon at bounding box center [112, 46] width 9 height 6
drag, startPoint x: 111, startPoint y: 45, endPoint x: 201, endPoint y: 45, distance: 90.3
click at [201, 45] on h1 "[PERSON_NAME] Active" at bounding box center [265, 46] width 314 height 12
copy h1 "[PERSON_NAME]"
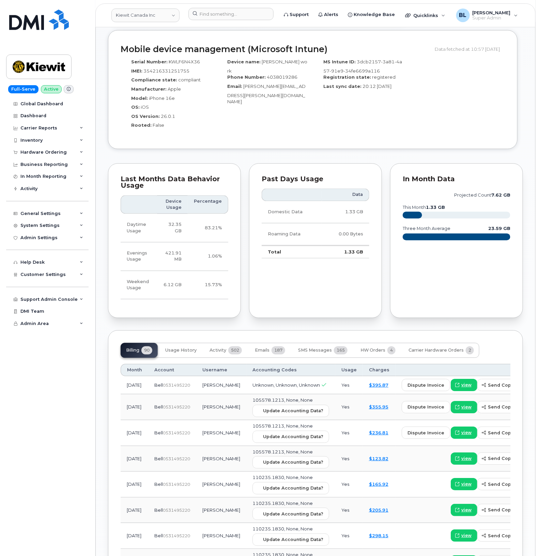
scroll to position [568, 0]
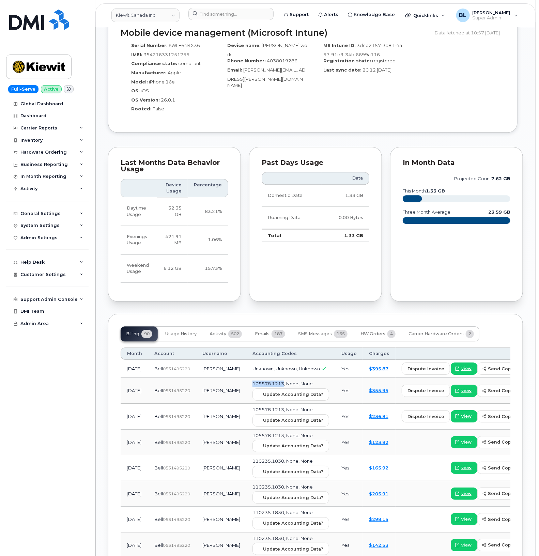
drag, startPoint x: 229, startPoint y: 373, endPoint x: 263, endPoint y: 370, distance: 33.8
click at [263, 378] on td "105578.1213, None, None Update Accounting Data?" at bounding box center [290, 391] width 89 height 26
copy span "105578.1213"
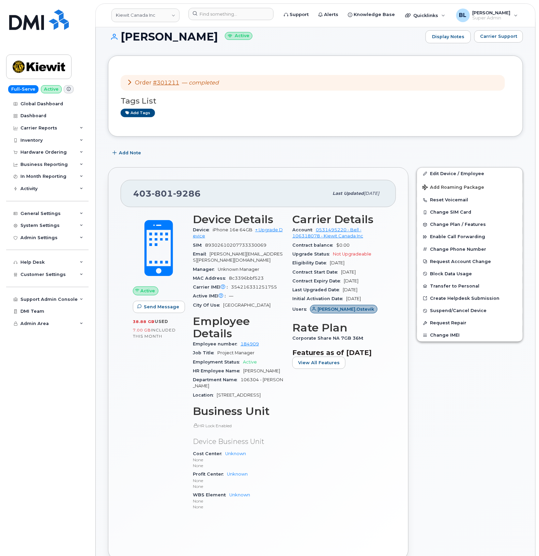
scroll to position [0, 0]
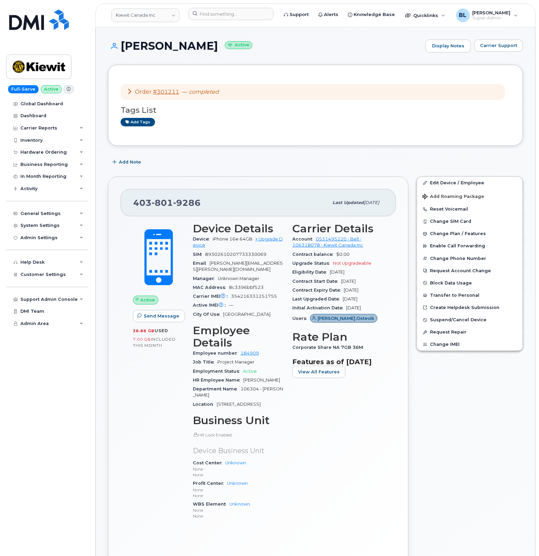
click at [164, 207] on span "801" at bounding box center [162, 203] width 21 height 10
copy span "403 801 9286"
click at [162, 209] on div "403 801 9286" at bounding box center [230, 203] width 195 height 14
click at [167, 206] on span "801" at bounding box center [162, 203] width 21 height 10
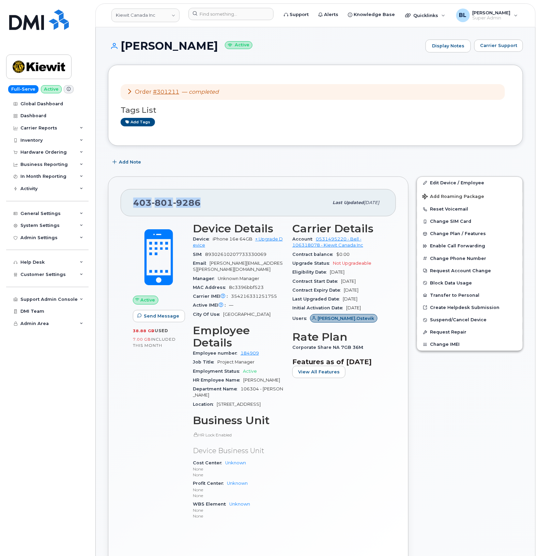
click at [167, 206] on span "801" at bounding box center [162, 203] width 21 height 10
copy span "403 801 9286"
drag, startPoint x: 316, startPoint y: 116, endPoint x: 256, endPoint y: 1, distance: 130.2
click at [316, 116] on div "Tags List Add tags" at bounding box center [316, 113] width 390 height 26
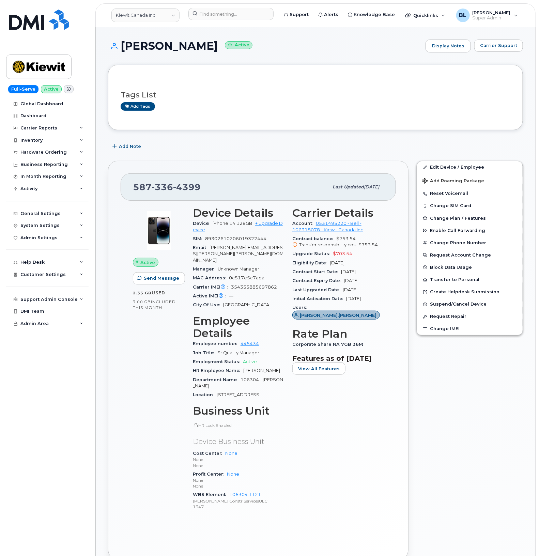
click at [152, 191] on span "336" at bounding box center [162, 187] width 21 height 10
drag, startPoint x: 152, startPoint y: 191, endPoint x: 136, endPoint y: 52, distance: 139.6
click at [136, 53] on div "[PERSON_NAME] Active Display Notes Carrier Support" at bounding box center [315, 52] width 415 height 25
drag, startPoint x: 123, startPoint y: 47, endPoint x: 216, endPoint y: 44, distance: 93.1
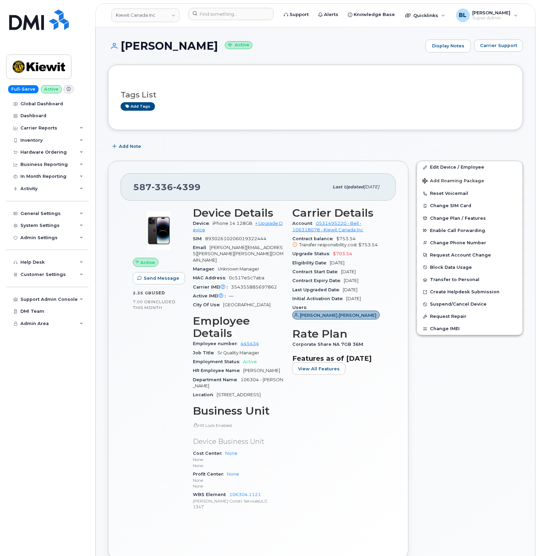
click at [216, 44] on h1 "Michael Hellinga Active" at bounding box center [265, 46] width 314 height 12
copy h1 "Michael Hellinga"
drag, startPoint x: 217, startPoint y: 215, endPoint x: 205, endPoint y: 207, distance: 15.2
click at [217, 215] on h3 "Device Details" at bounding box center [238, 213] width 91 height 12
drag, startPoint x: 128, startPoint y: 186, endPoint x: 207, endPoint y: 187, distance: 78.4
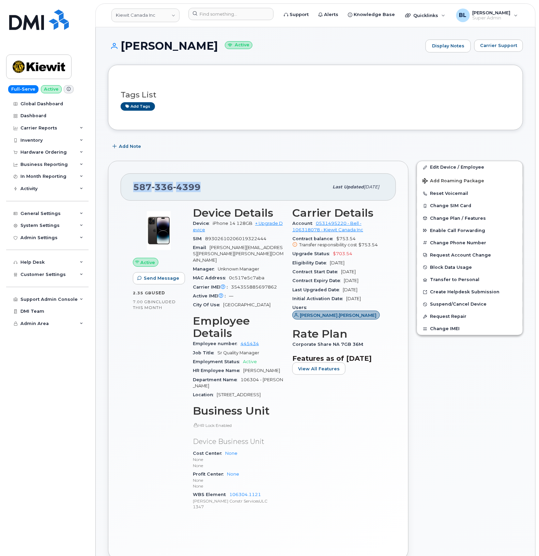
click at [207, 187] on div "587 336 4399 Last updated Sep 30, 2025" at bounding box center [258, 186] width 275 height 27
copy span "587 336 4399"
drag, startPoint x: 123, startPoint y: 43, endPoint x: 213, endPoint y: 47, distance: 90.1
click at [213, 47] on h1 "Michael Hellinga Active" at bounding box center [265, 46] width 314 height 12
copy h1 "Michael Hellinga"
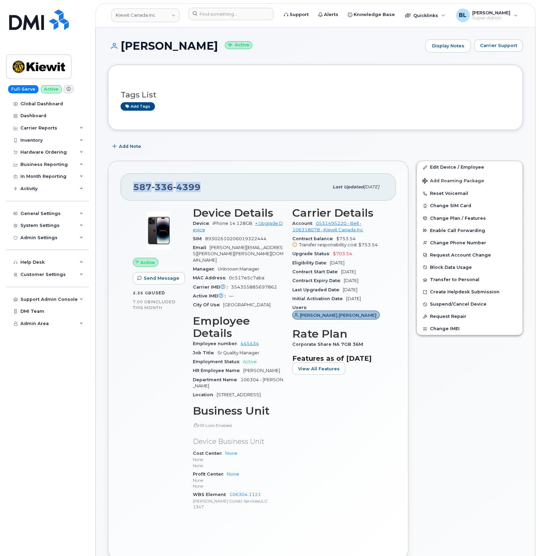
drag, startPoint x: 321, startPoint y: 134, endPoint x: 254, endPoint y: 112, distance: 70.5
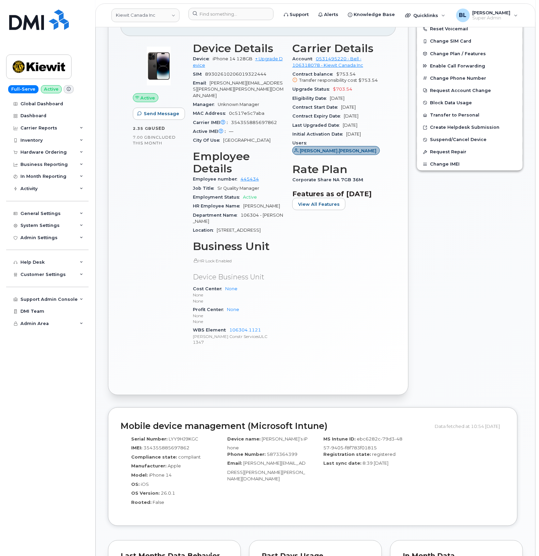
scroll to position [454, 0]
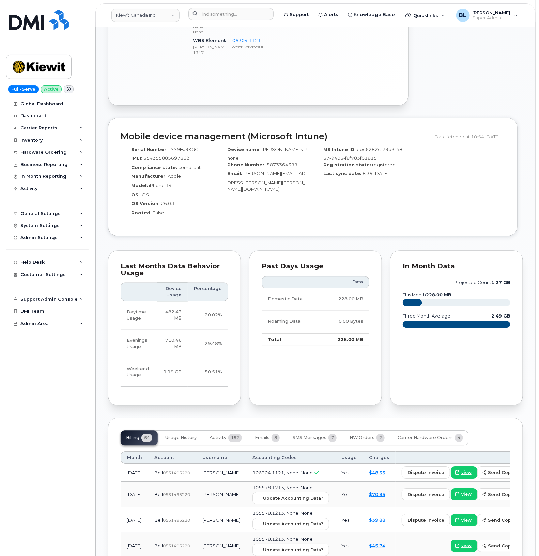
drag, startPoint x: 457, startPoint y: 50, endPoint x: 449, endPoint y: 48, distance: 8.2
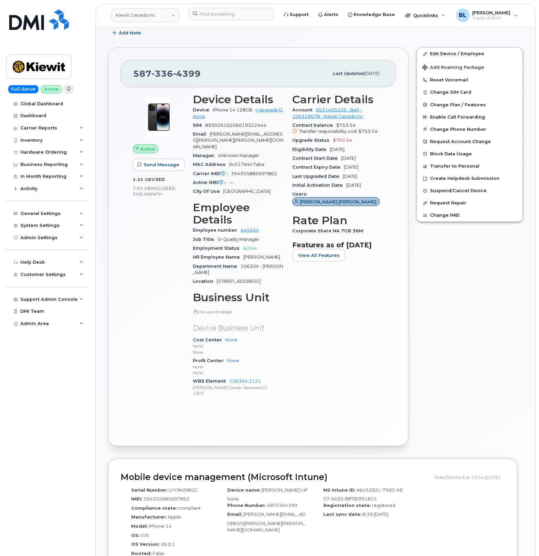
click at [173, 76] on span "4399" at bounding box center [187, 74] width 28 height 10
click at [172, 76] on span "336" at bounding box center [162, 74] width 21 height 10
copy span "587 336 4399"
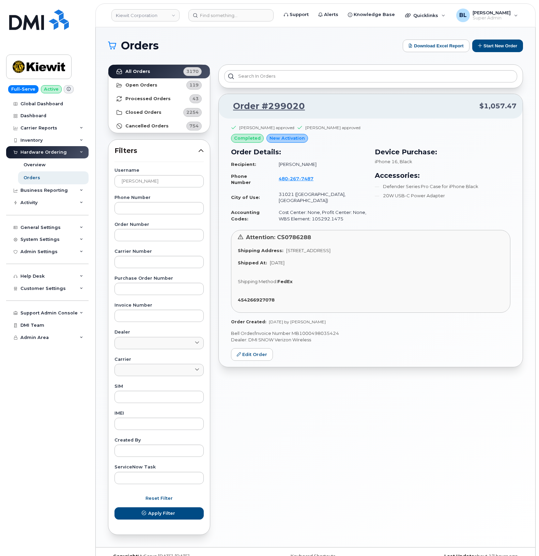
scroll to position [13, 0]
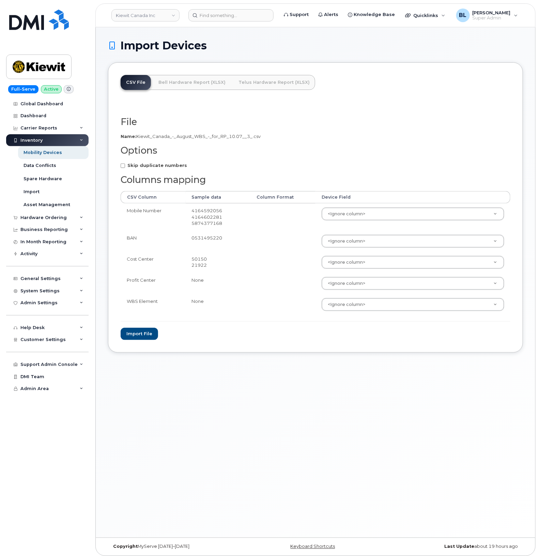
click at [161, 168] on label "Skip duplicate numbers" at bounding box center [154, 165] width 66 height 6
click at [125, 168] on input "Skip duplicate numbers" at bounding box center [123, 166] width 4 height 4
checkbox input "true"
type input "b"
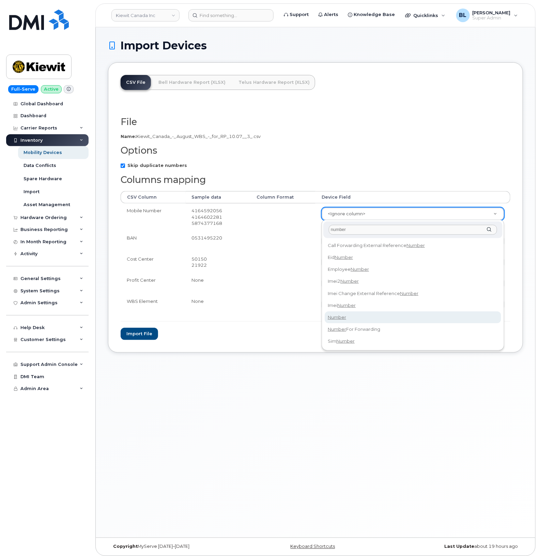
type input "number"
select select "number"
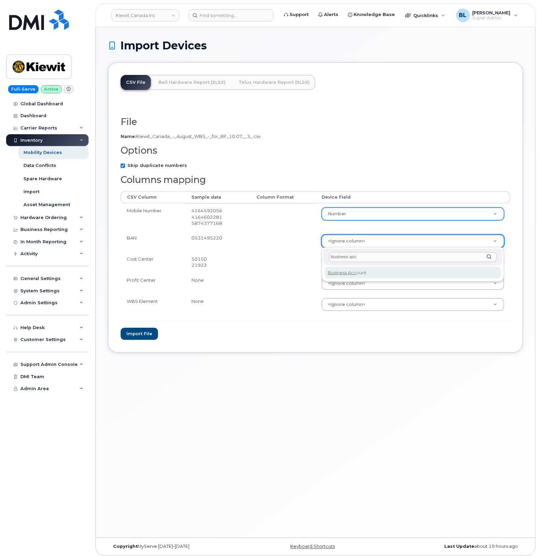
type input "business acc"
select select "business_account_id"
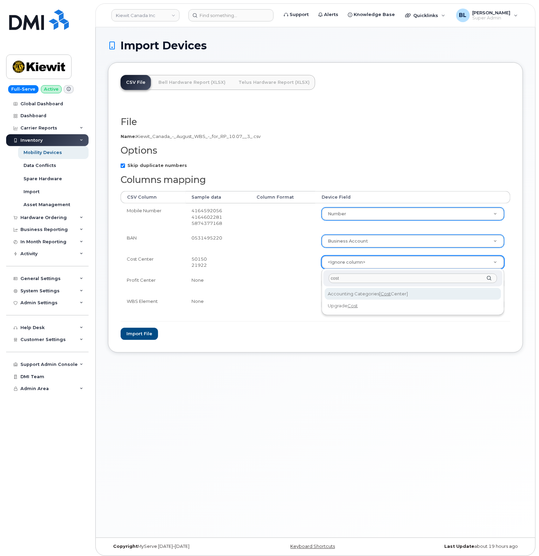
type input "cost"
select select "accounting_categories[Cost Center]"
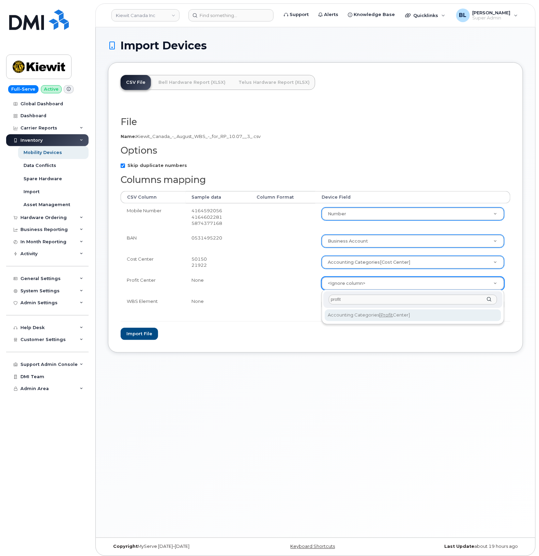
type input "profit"
select select "accounting_categories[Profit Center]"
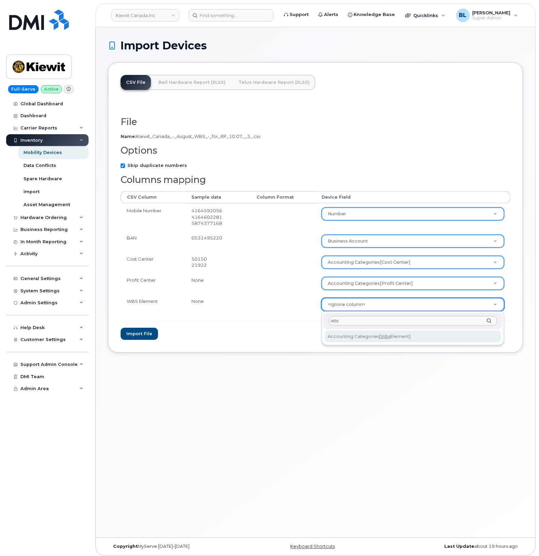
type input "wbs"
select select "accounting_categories[WBS Element]"
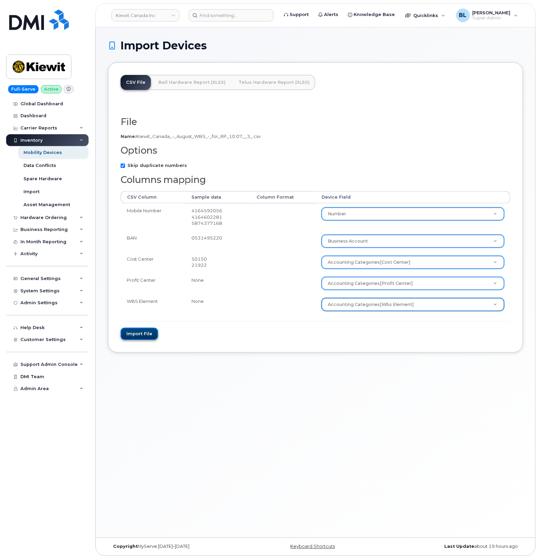
click at [146, 334] on button "Import file" at bounding box center [139, 334] width 37 height 13
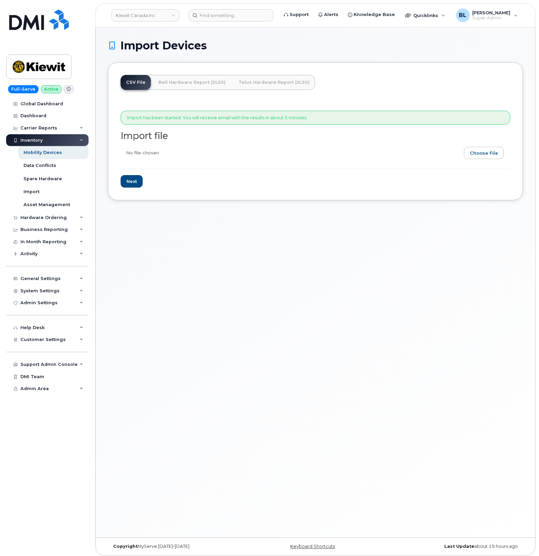
click at [350, 275] on div "Import Devices CSV File Bell Hardware Report (XLSX) Telus Hardware Report (XLSX…" at bounding box center [316, 282] width 440 height 511
click at [432, 237] on div "Import Devices CSV File Bell Hardware Report (XLSX) Telus Hardware Report (XLSX…" at bounding box center [316, 282] width 440 height 511
click at [307, 292] on div "Import Devices CSV File Bell Hardware Report (XLSX) Telus Hardware Report (XLSX…" at bounding box center [316, 282] width 440 height 511
click at [62, 126] on div "Carrier Reports" at bounding box center [47, 128] width 82 height 12
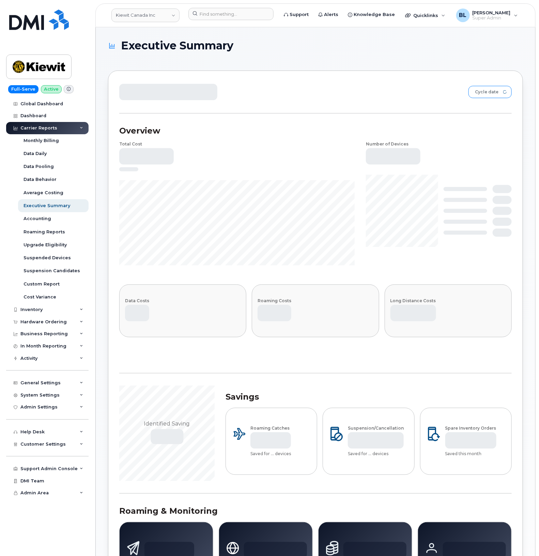
click at [498, 93] on span "Cycle date" at bounding box center [484, 92] width 30 height 12
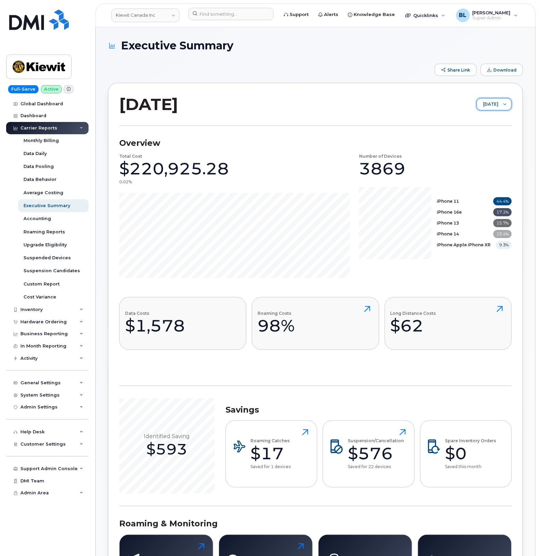
click at [477, 108] on span "September 2025" at bounding box center [487, 105] width 21 height 12
click at [478, 131] on span "August 2025" at bounding box center [470, 131] width 15 height 6
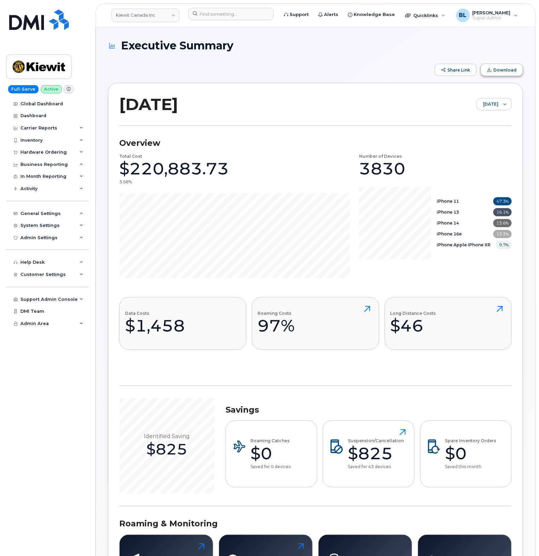
click at [498, 70] on span "Download" at bounding box center [505, 69] width 23 height 5
click at [332, 67] on div "Share Link Download" at bounding box center [315, 70] width 415 height 12
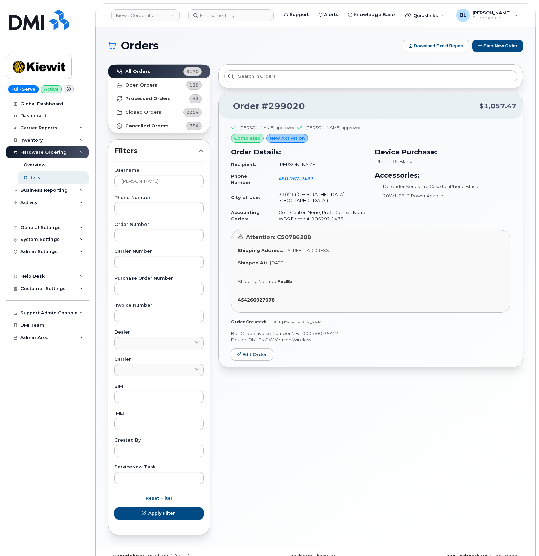
scroll to position [13, 0]
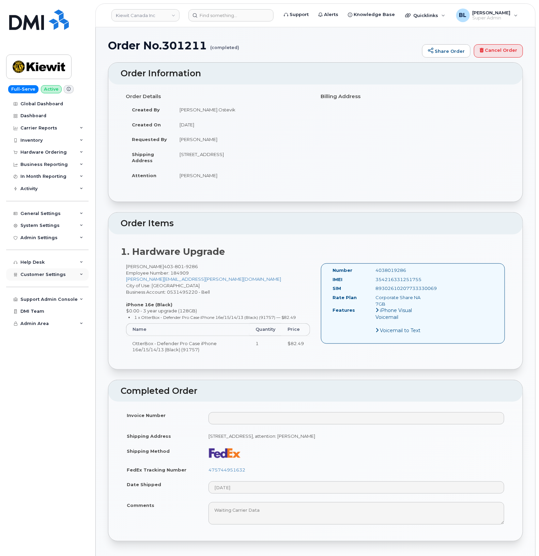
click at [53, 273] on div "Customer Settings" at bounding box center [47, 275] width 82 height 12
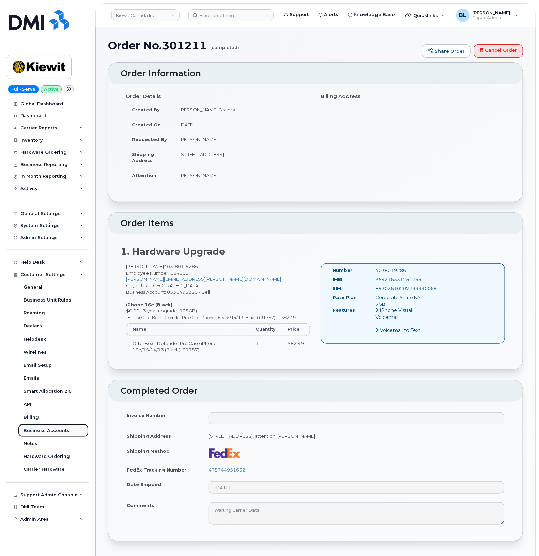
click at [42, 432] on div "Business Accounts" at bounding box center [47, 431] width 46 height 6
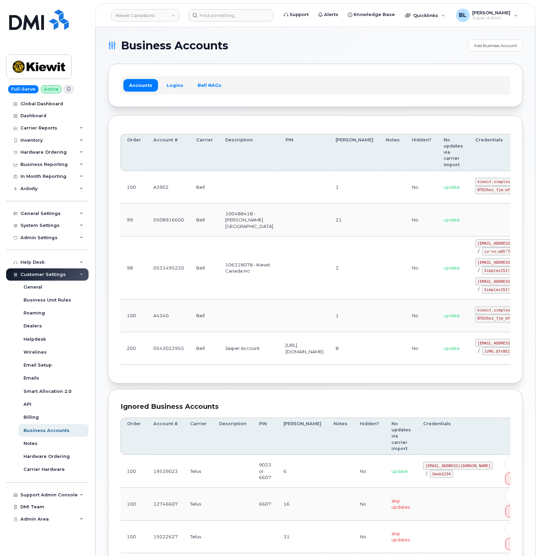
click at [386, 462] on td "update" at bounding box center [402, 471] width 32 height 33
